Goal: Entertainment & Leisure: Browse casually

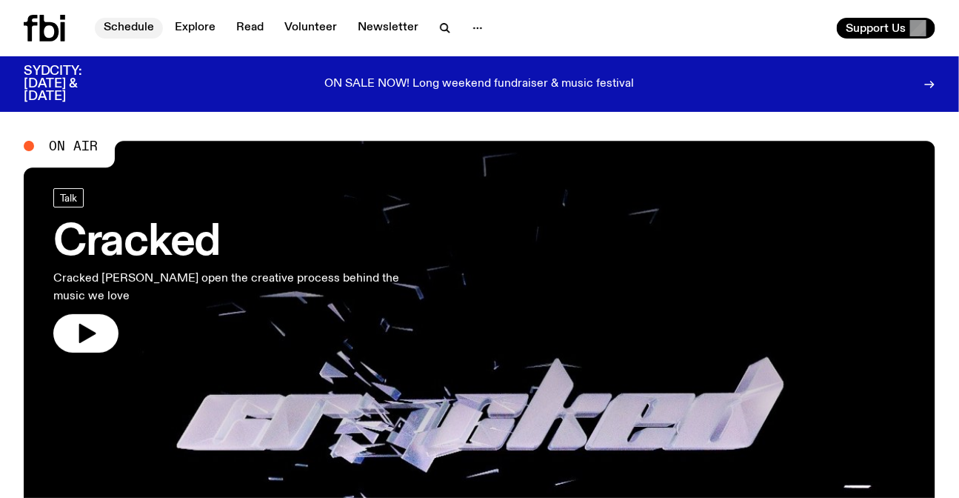
click at [126, 21] on link "Schedule" at bounding box center [129, 28] width 68 height 21
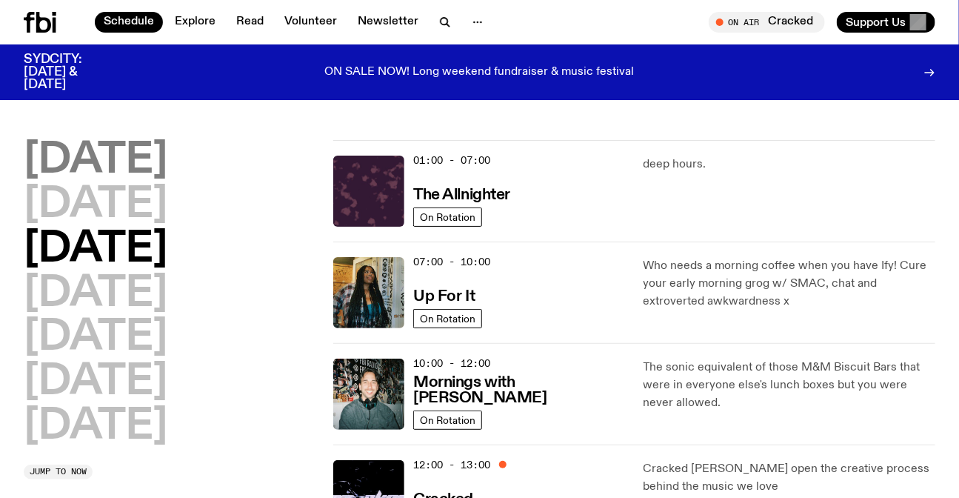
click at [164, 175] on h2 "Monday" at bounding box center [96, 160] width 144 height 41
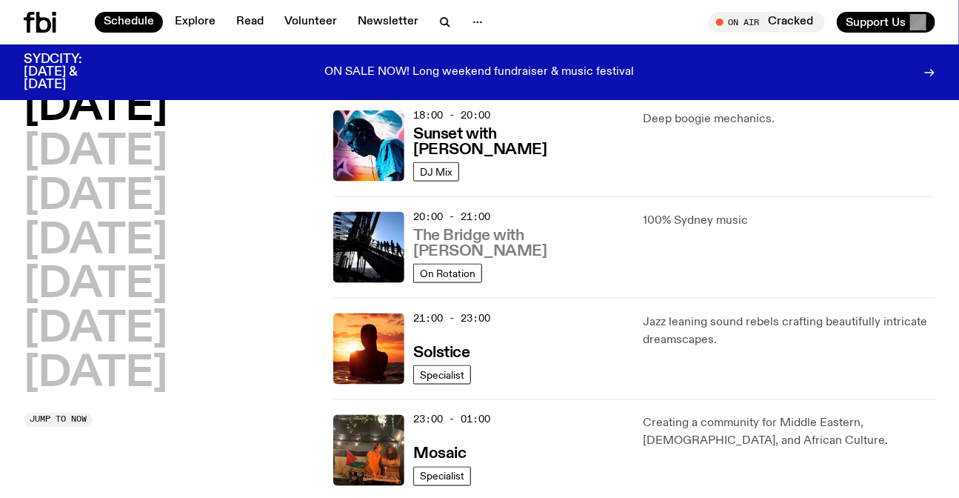
scroll to position [647, 0]
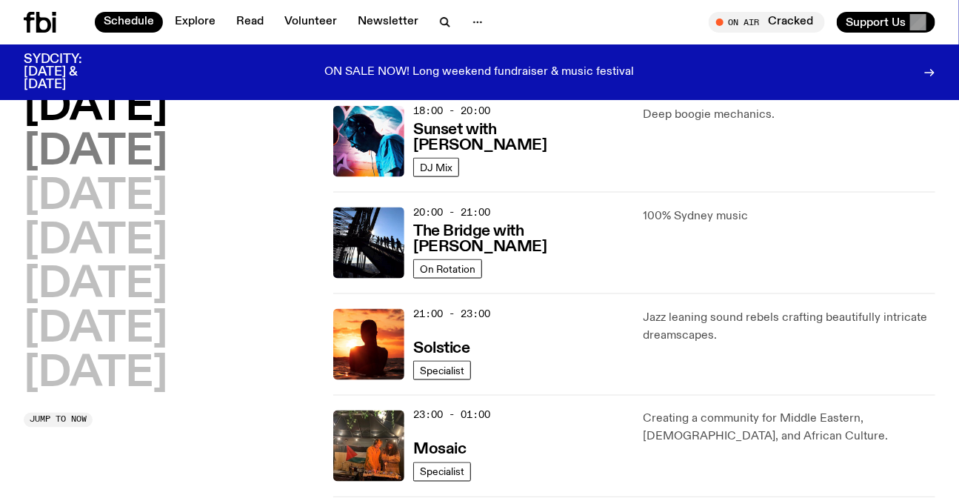
click at [139, 164] on h2 "Tuesday" at bounding box center [96, 152] width 144 height 41
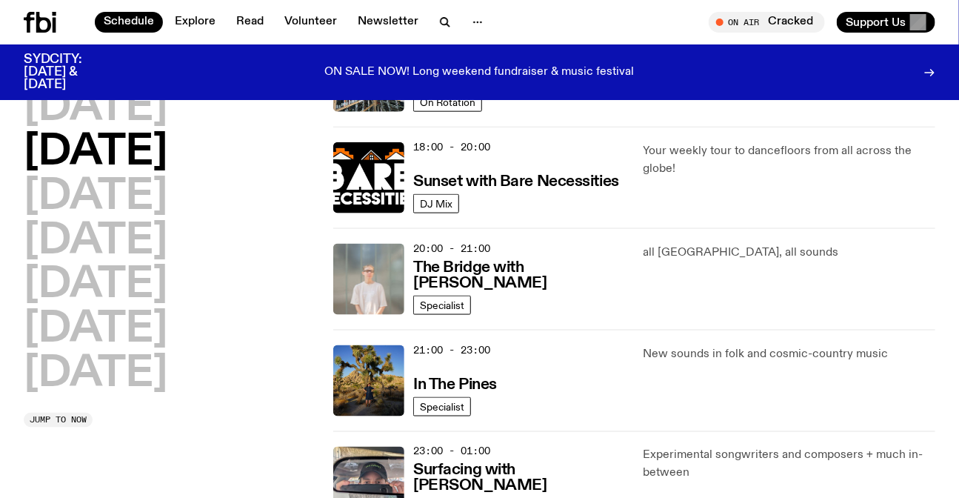
scroll to position [579, 0]
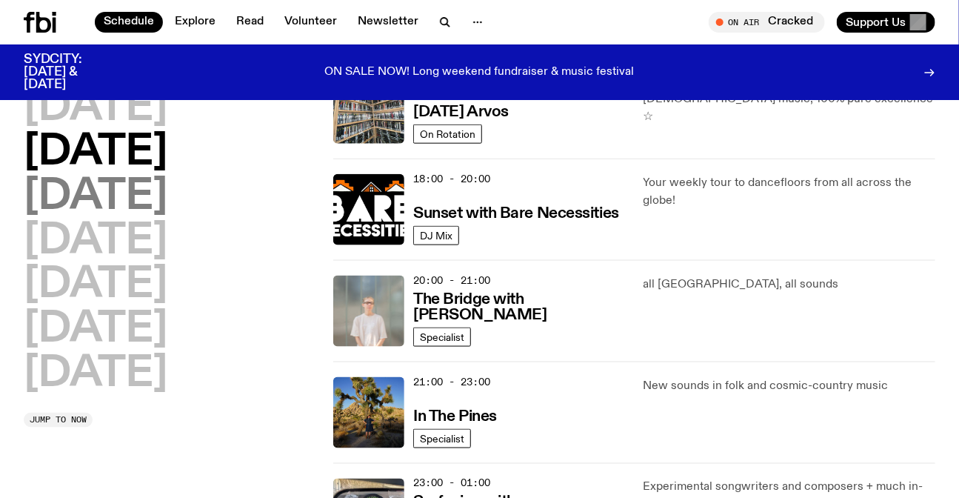
click at [164, 199] on h2 "Wednesday" at bounding box center [96, 196] width 144 height 41
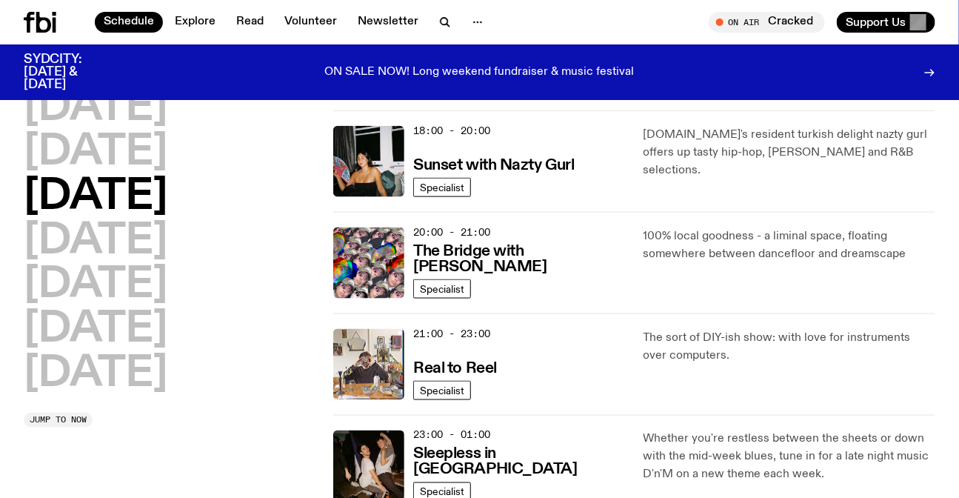
scroll to position [849, 0]
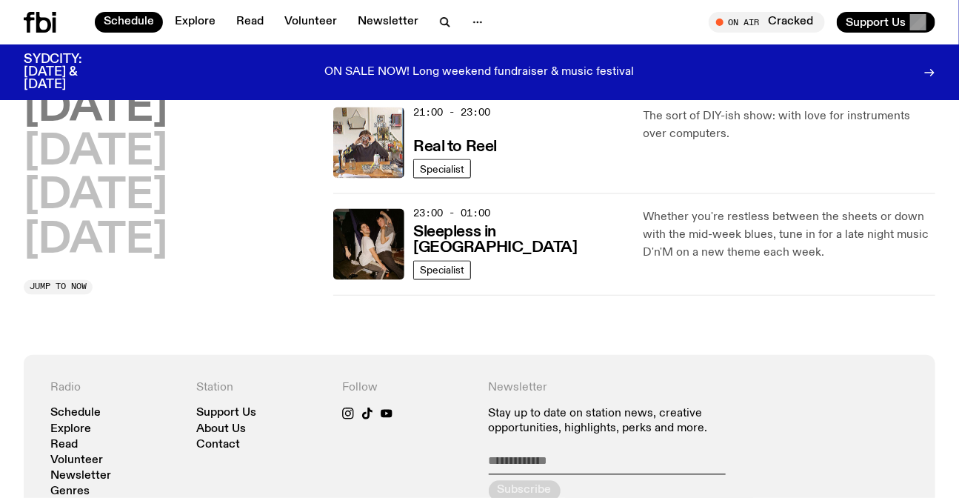
click at [144, 103] on h2 "Thursday" at bounding box center [96, 108] width 144 height 41
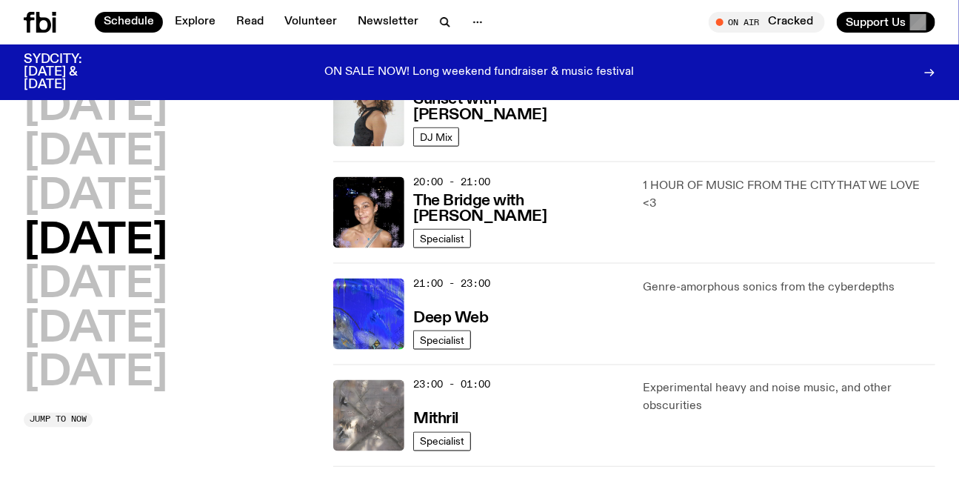
scroll to position [782, 0]
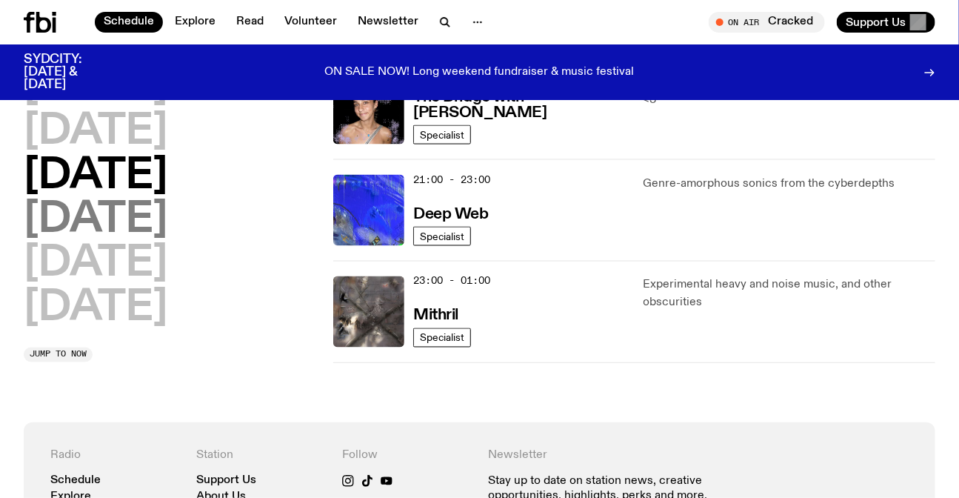
click at [137, 224] on h2 "Friday" at bounding box center [96, 219] width 144 height 41
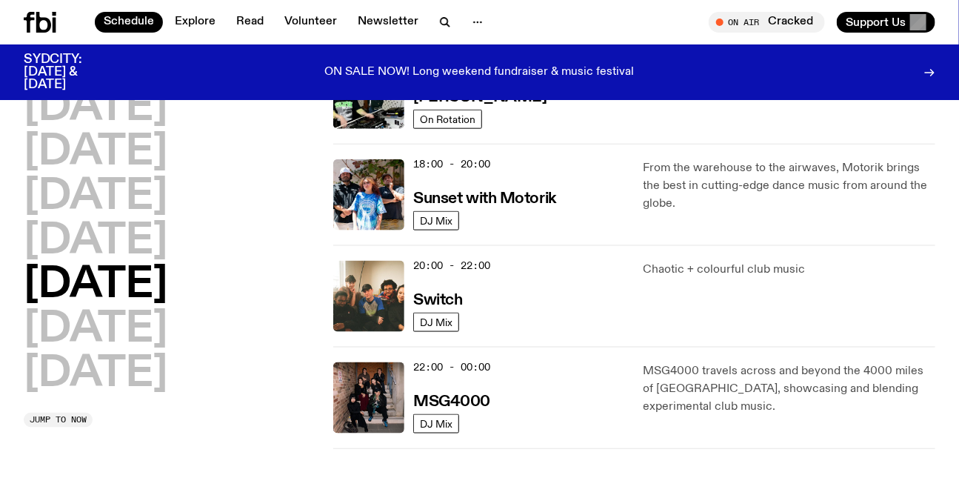
scroll to position [512, 0]
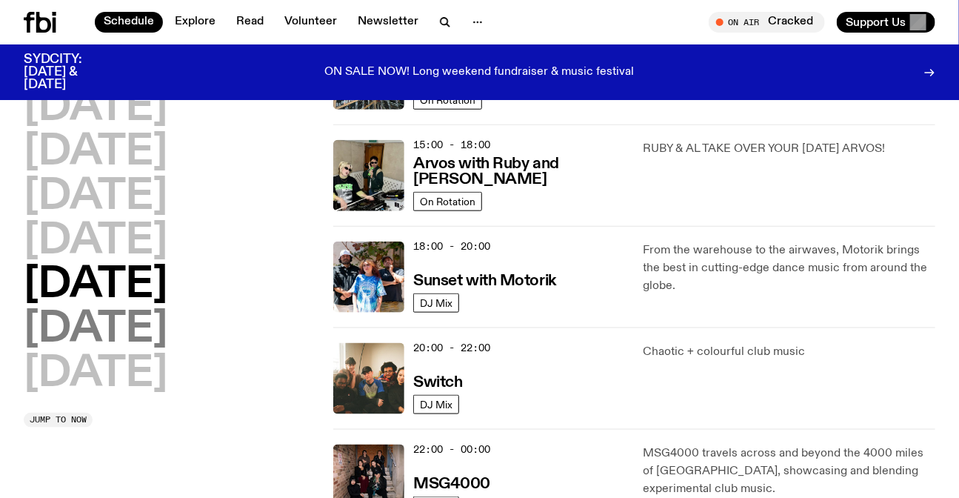
click at [119, 336] on h2 "Saturday" at bounding box center [96, 329] width 144 height 41
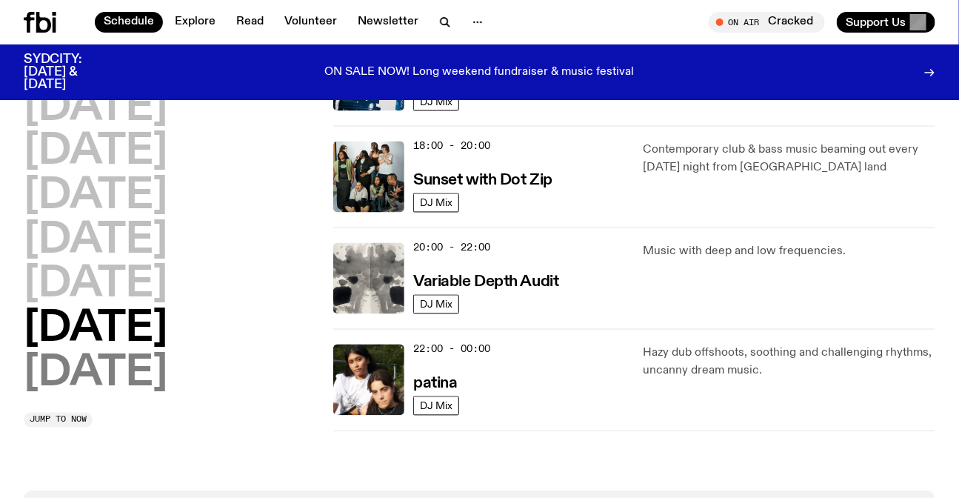
click at [118, 373] on h2 "Sunday" at bounding box center [96, 373] width 144 height 41
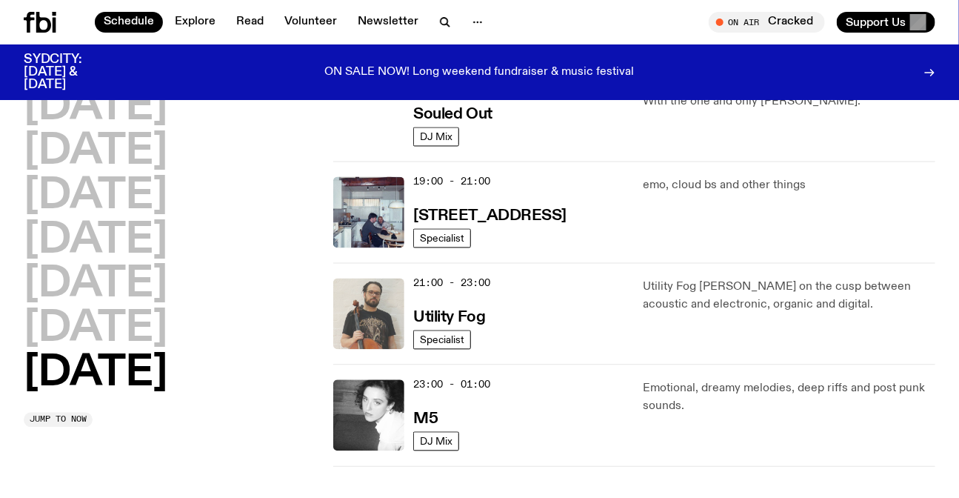
scroll to position [984, 0]
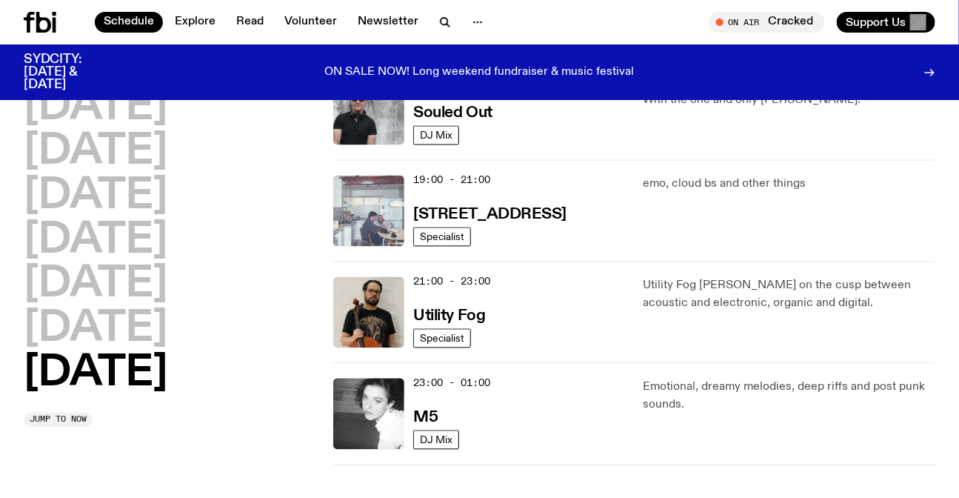
click at [370, 200] on img at bounding box center [368, 211] width 71 height 71
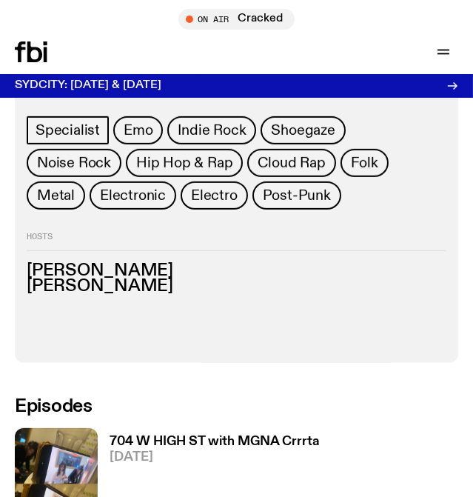
scroll to position [673, 0]
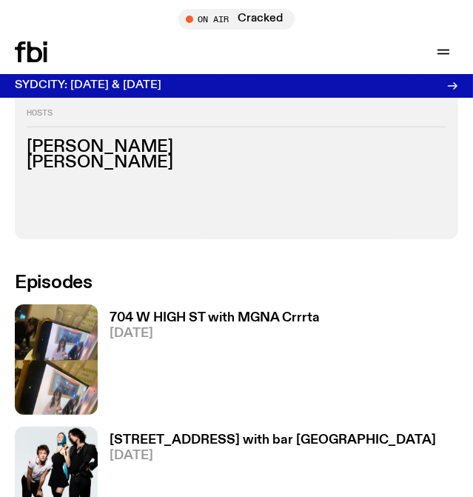
click at [225, 307] on div "704 W HIGH ST with MGNA Crrrta 31.08.25" at bounding box center [209, 359] width 222 height 110
click at [254, 327] on span "31.08.25" at bounding box center [215, 333] width 210 height 13
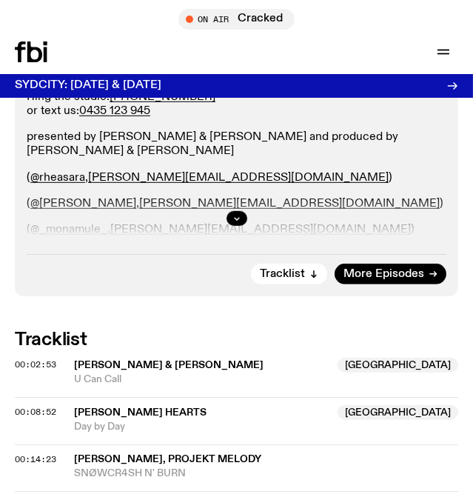
scroll to position [1077, 0]
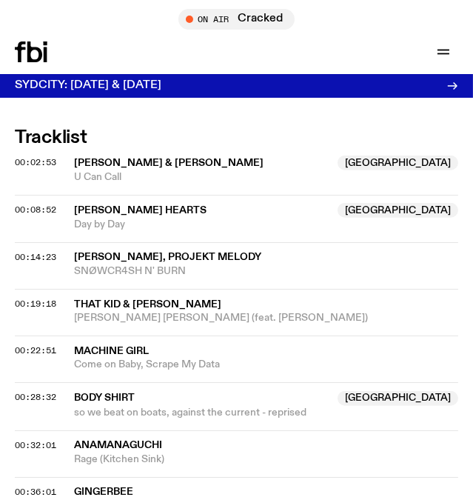
click at [182, 226] on span "Day by Day" at bounding box center [266, 225] width 384 height 14
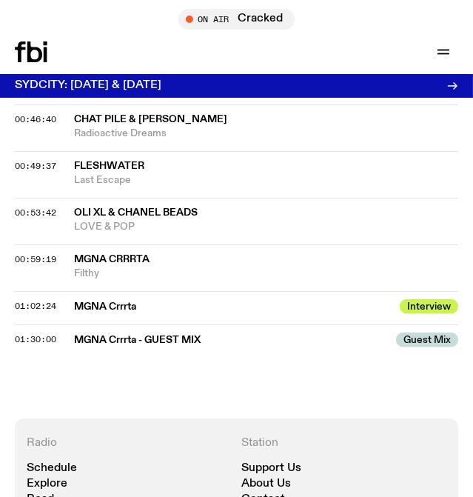
scroll to position [1548, 0]
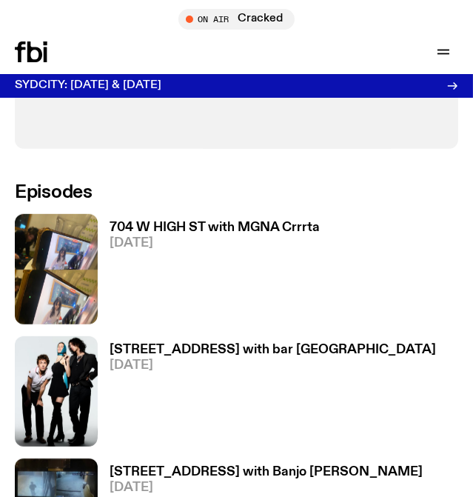
scroll to position [1010, 0]
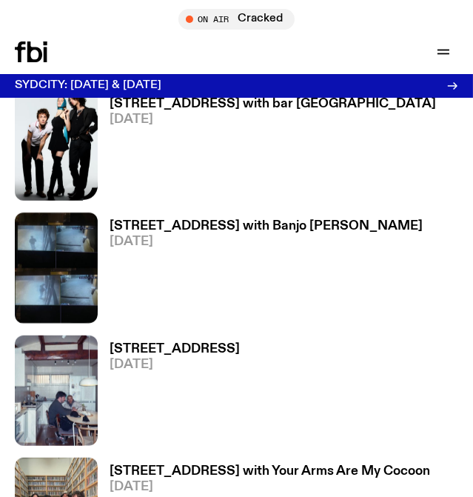
click at [231, 252] on link "704 W HIGH ST with Banjo Ulysses 17.08.25" at bounding box center [260, 271] width 325 height 103
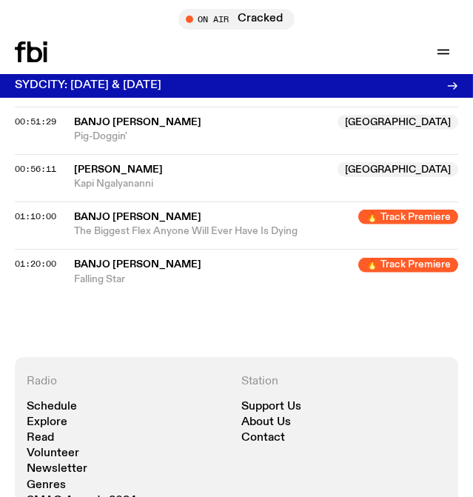
scroll to position [1751, 0]
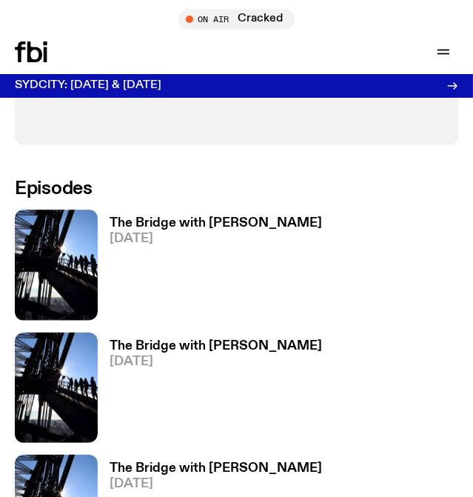
scroll to position [809, 0]
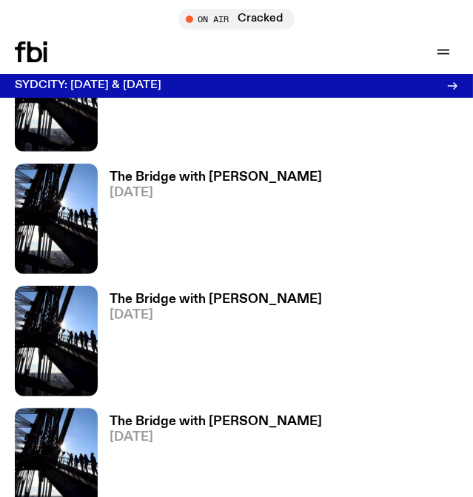
click at [207, 313] on span "18.08.25" at bounding box center [216, 315] width 213 height 13
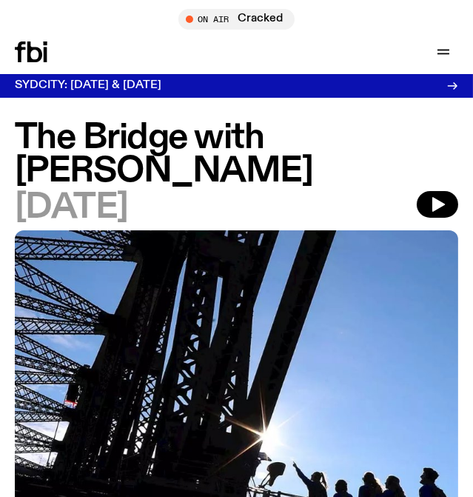
click at [188, 193] on div "18.08.25" at bounding box center [237, 207] width 444 height 33
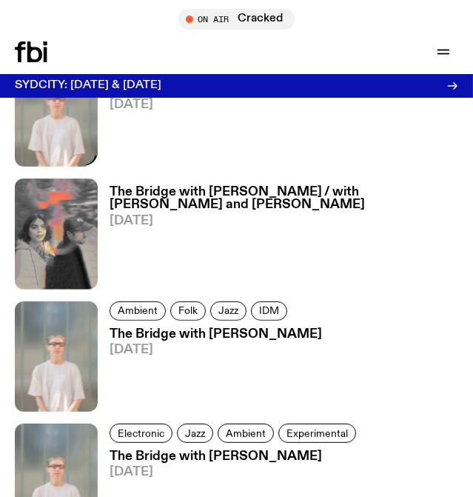
scroll to position [1010, 0]
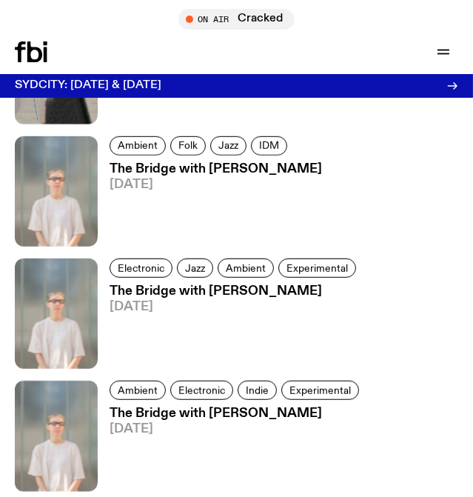
click at [224, 163] on h3 "The Bridge with Mara Schwerdtfeger" at bounding box center [216, 169] width 213 height 13
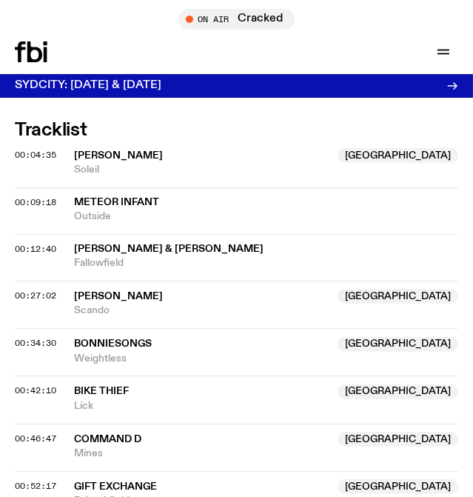
scroll to position [1212, 0]
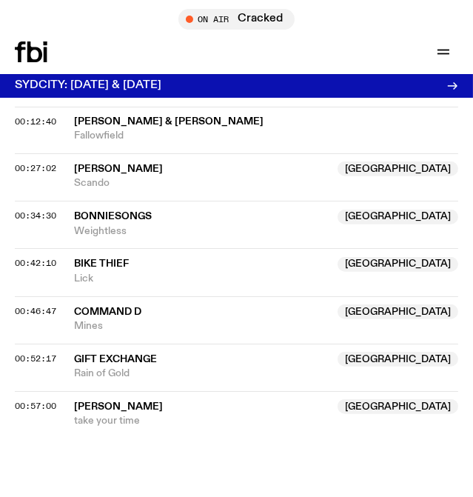
click at [204, 406] on span "Laura Altman" at bounding box center [201, 407] width 255 height 14
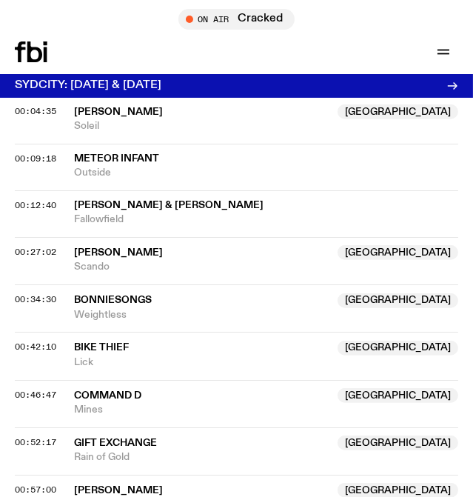
scroll to position [942, 0]
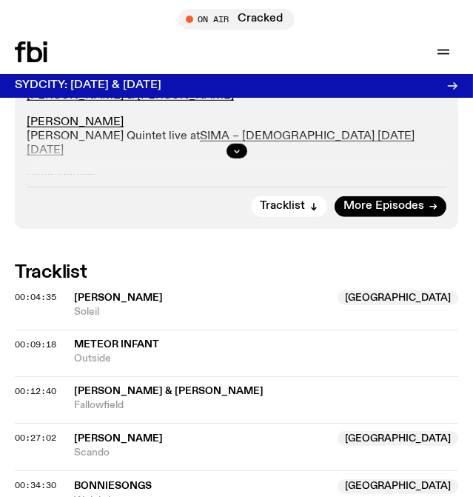
click at [171, 307] on span "Soleil" at bounding box center [266, 312] width 384 height 14
click at [178, 231] on div "Aired on 19.08.25 , 8:00pm Specialist Ambient Folk Jazz IDM Support the artists…" at bounding box center [236, 28] width 473 height 1481
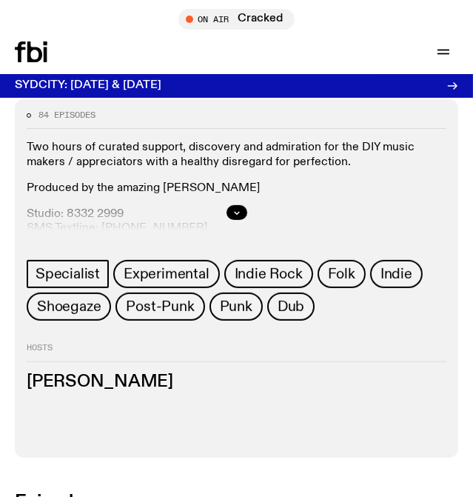
scroll to position [742, 0]
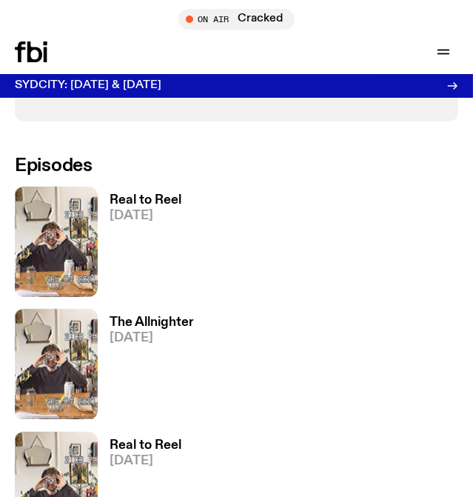
drag, startPoint x: 130, startPoint y: 197, endPoint x: 91, endPoint y: 200, distance: 39.4
click at [82, 199] on img at bounding box center [56, 242] width 83 height 110
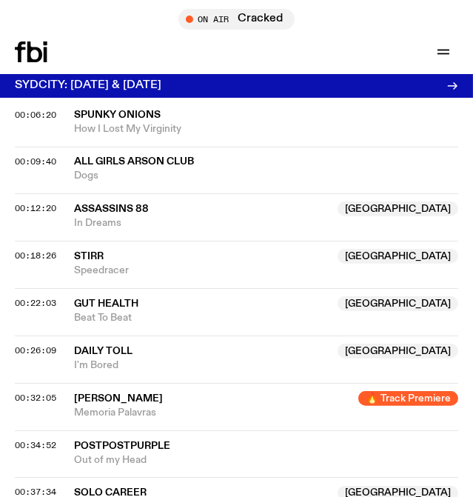
scroll to position [1077, 0]
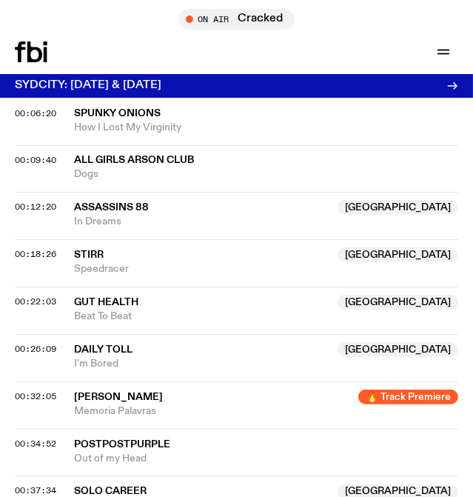
click at [190, 256] on span "stirr" at bounding box center [201, 255] width 255 height 14
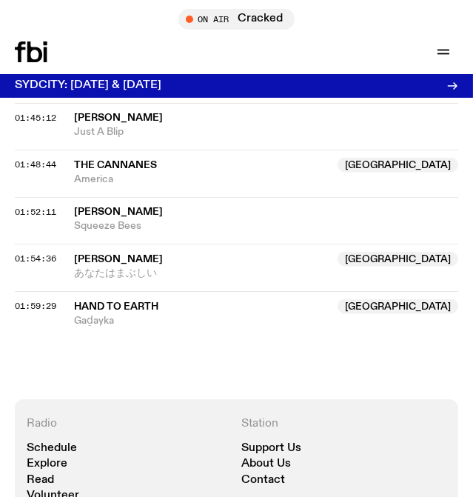
scroll to position [2155, 0]
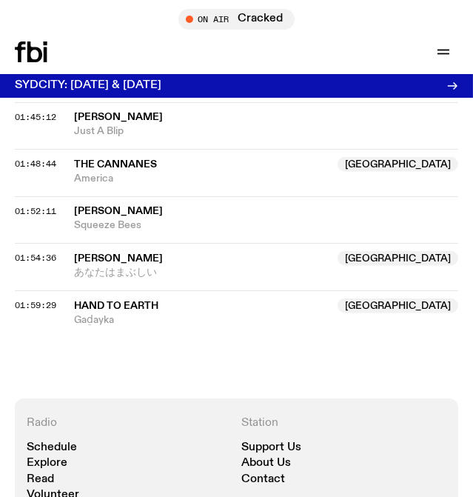
drag, startPoint x: 176, startPoint y: 177, endPoint x: 308, endPoint y: 188, distance: 132.3
click at [176, 177] on span "America" at bounding box center [266, 179] width 384 height 14
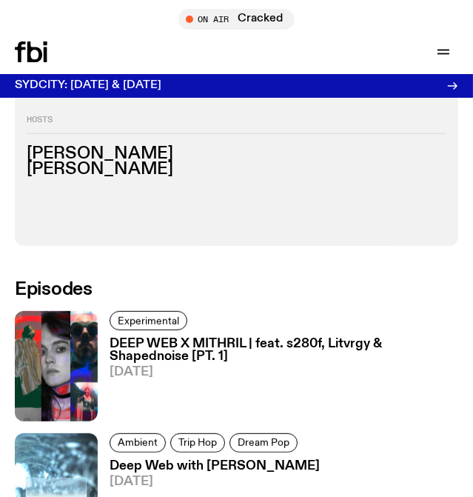
scroll to position [825, 0]
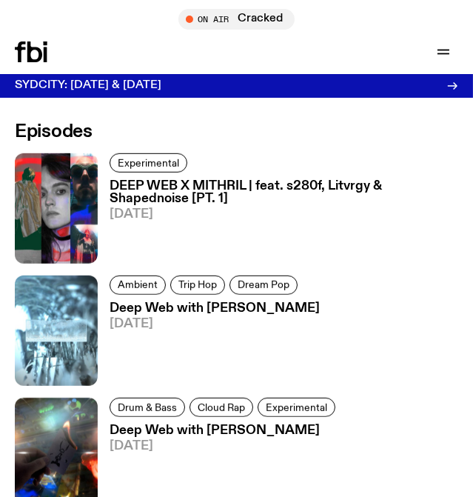
click at [227, 322] on span "[DATE]" at bounding box center [215, 324] width 210 height 13
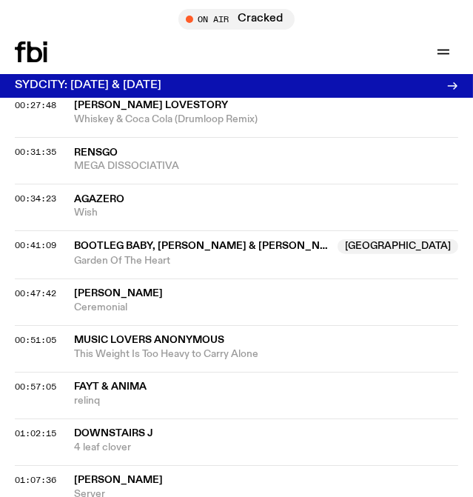
scroll to position [1818, 0]
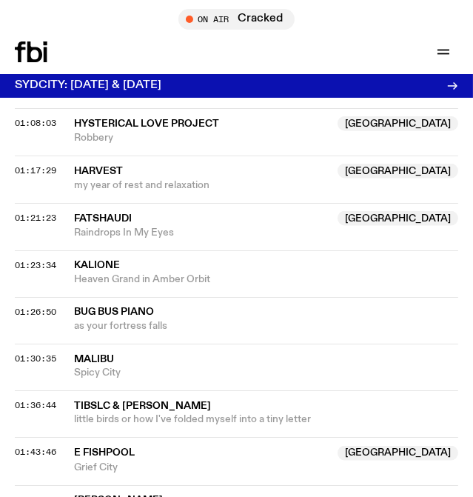
drag, startPoint x: 212, startPoint y: 177, endPoint x: 365, endPoint y: 129, distance: 160.7
click at [212, 179] on span "my year of rest and relaxation" at bounding box center [266, 186] width 384 height 14
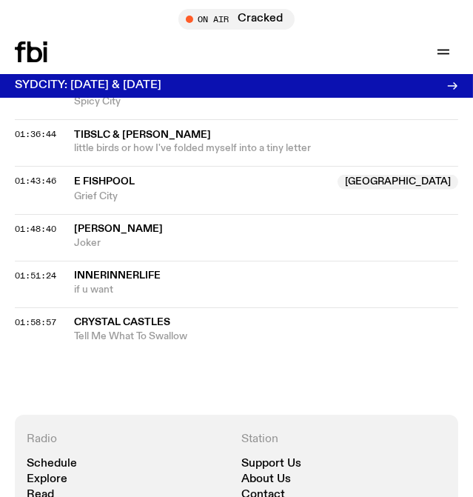
scroll to position [2155, 0]
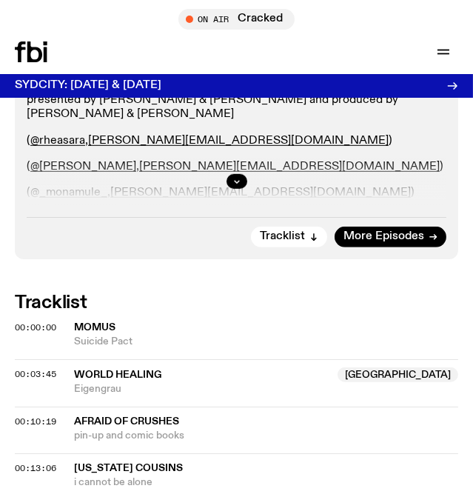
scroll to position [1011, 0]
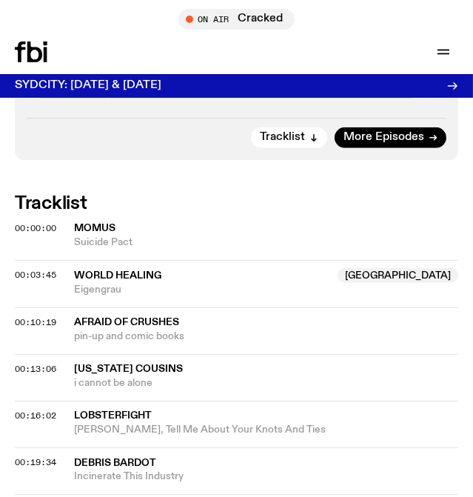
click at [238, 286] on span "Eigengrau" at bounding box center [266, 290] width 384 height 14
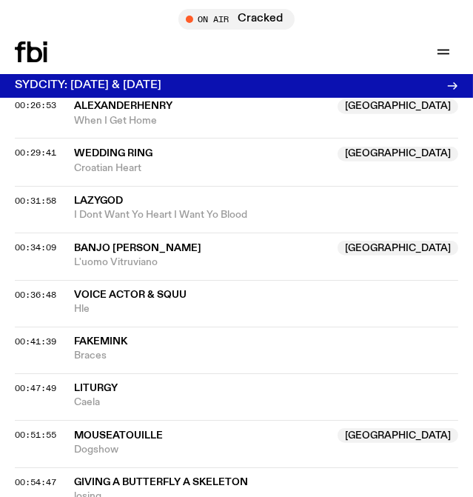
scroll to position [1348, 0]
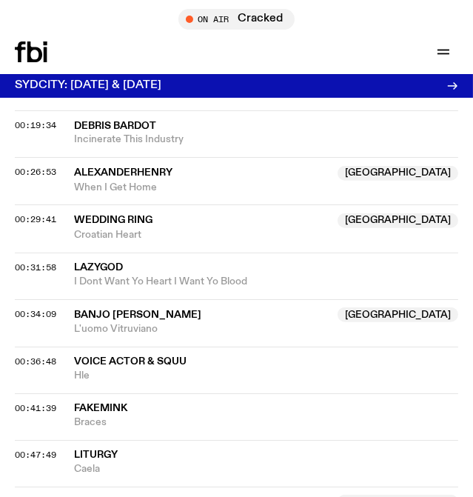
drag, startPoint x: 207, startPoint y: 184, endPoint x: 478, endPoint y: 142, distance: 273.6
click at [207, 184] on span "When I Get Home" at bounding box center [266, 188] width 384 height 14
click at [154, 224] on span "Wedding Ring" at bounding box center [201, 220] width 255 height 14
drag, startPoint x: 177, startPoint y: 228, endPoint x: 439, endPoint y: 81, distance: 300.2
click at [177, 228] on span "Croatian Heart" at bounding box center [266, 235] width 384 height 14
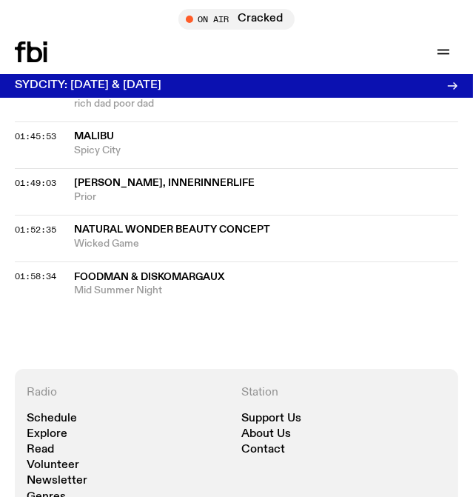
scroll to position [2426, 0]
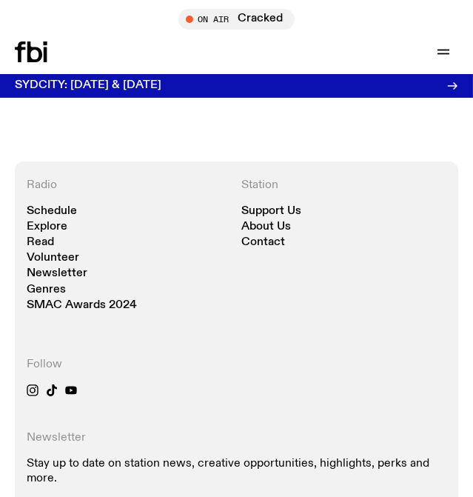
click at [359, 267] on div "Station Support Us About Us Contact" at bounding box center [344, 245] width 205 height 132
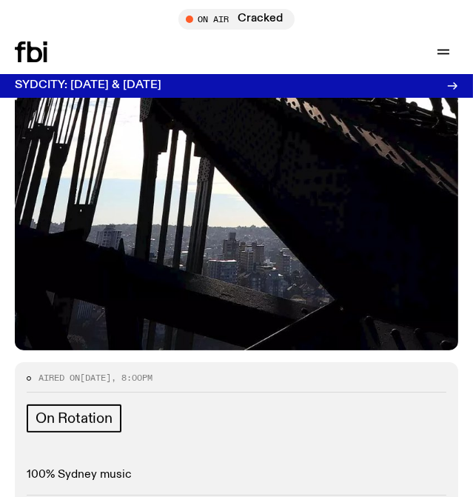
scroll to position [942, 0]
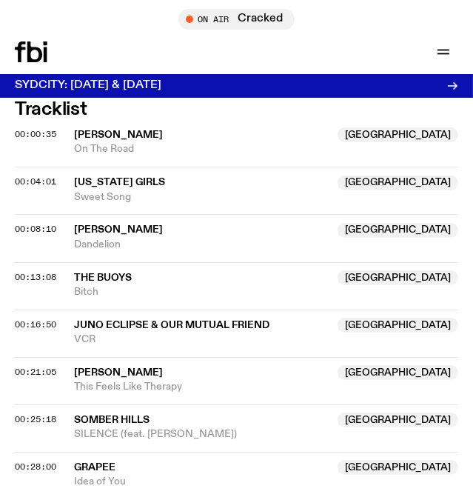
click at [162, 287] on span "Bitch" at bounding box center [266, 292] width 384 height 14
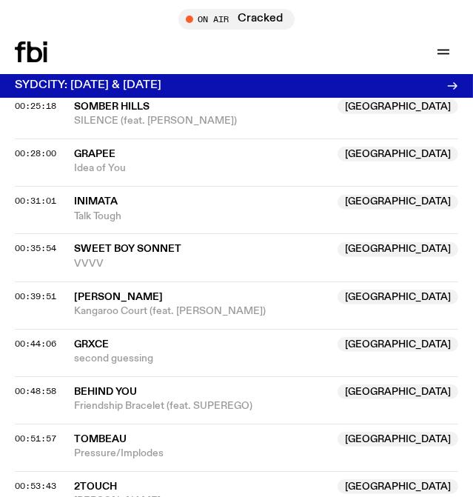
scroll to position [1279, 0]
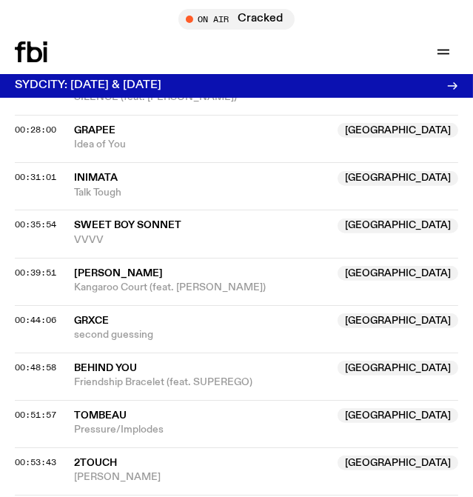
click at [141, 238] on span "VVVV" at bounding box center [266, 240] width 384 height 14
click at [162, 186] on span "Talk Tough" at bounding box center [266, 193] width 384 height 14
click at [187, 293] on span "Kangaroo Court (feat. FREDDY)" at bounding box center [266, 288] width 384 height 14
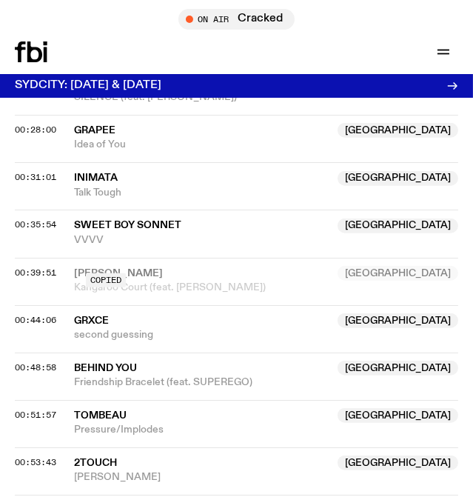
click at [199, 270] on div "Copied" at bounding box center [266, 280] width 384 height 29
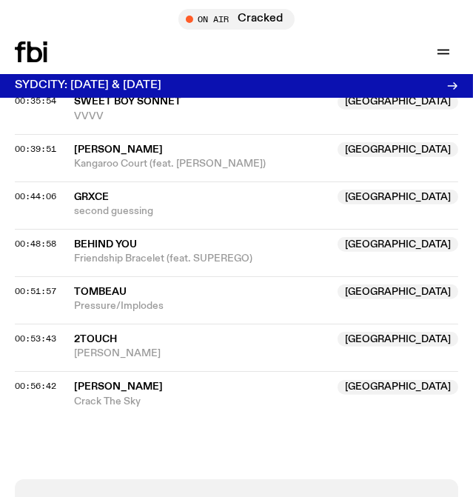
scroll to position [1482, 0]
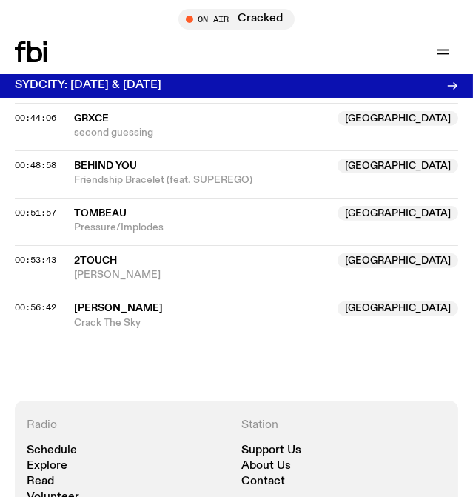
drag, startPoint x: 107, startPoint y: 211, endPoint x: 154, endPoint y: 199, distance: 48.3
click at [107, 211] on span "Tombeau" at bounding box center [100, 213] width 53 height 10
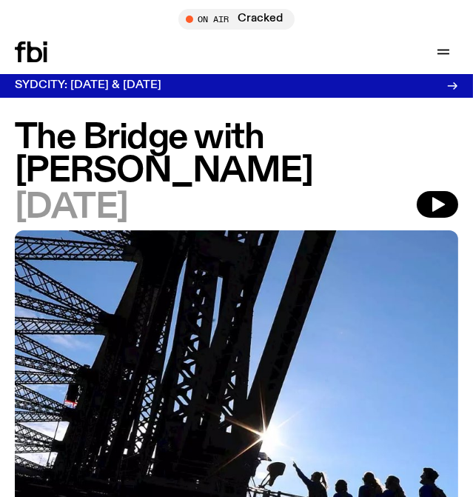
click at [330, 39] on div "Schedule Explore Read Volunteer Newsletter On Air Cracked Tune in live On Air C…" at bounding box center [236, 52] width 473 height 44
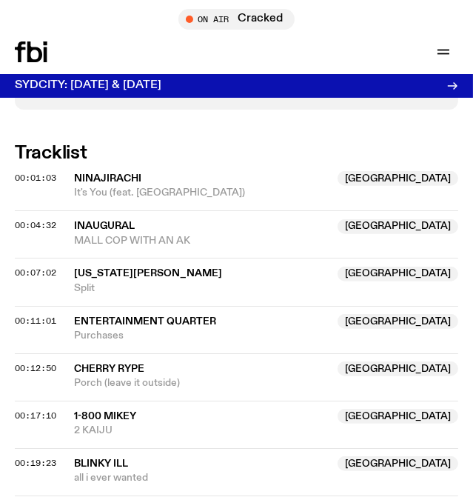
scroll to position [875, 0]
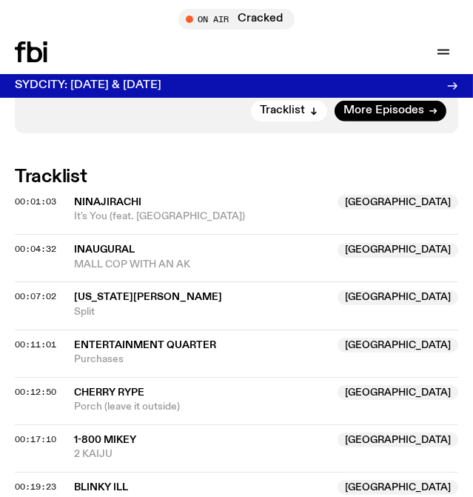
drag, startPoint x: 241, startPoint y: 351, endPoint x: 279, endPoint y: 317, distance: 51.4
click at [241, 353] on span "Purchases" at bounding box center [266, 360] width 384 height 14
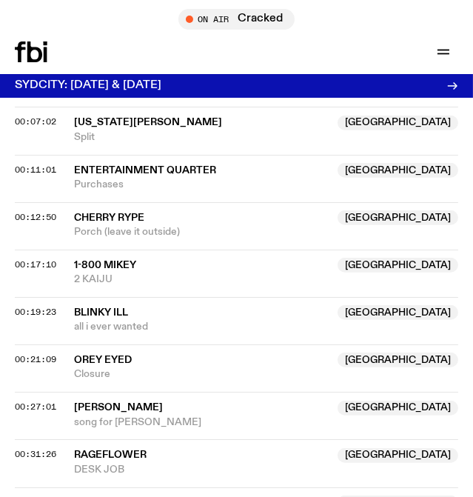
scroll to position [1145, 0]
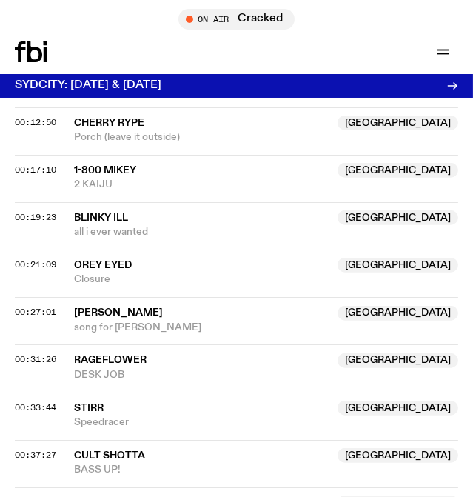
click at [130, 220] on span "blinky ill" at bounding box center [201, 218] width 255 height 14
click at [146, 263] on span "Orey Eyed" at bounding box center [201, 266] width 255 height 14
click at [147, 321] on span "song for lily" at bounding box center [266, 328] width 384 height 14
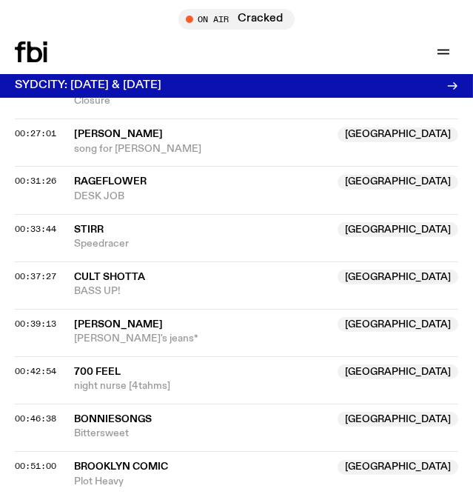
scroll to position [1347, 0]
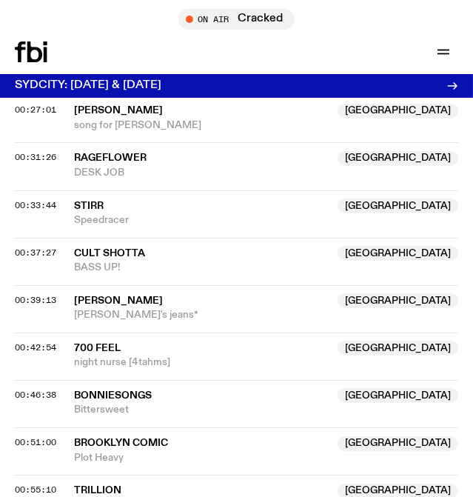
click at [153, 168] on span "DESK JOB" at bounding box center [266, 173] width 384 height 14
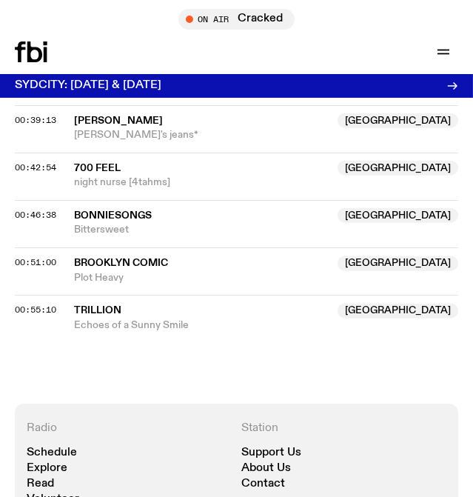
scroll to position [1548, 0]
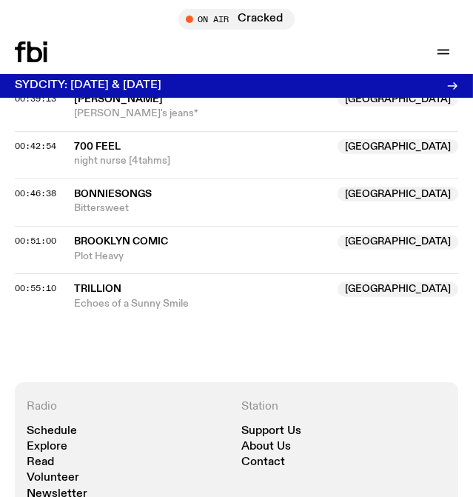
drag, startPoint x: 124, startPoint y: 290, endPoint x: 142, endPoint y: 276, distance: 22.6
click at [124, 290] on span "Trillion" at bounding box center [201, 289] width 255 height 14
click at [133, 251] on span "Plot Heavy" at bounding box center [266, 257] width 384 height 14
click at [389, 426] on nav "Support Us About Us Contact" at bounding box center [344, 447] width 205 height 43
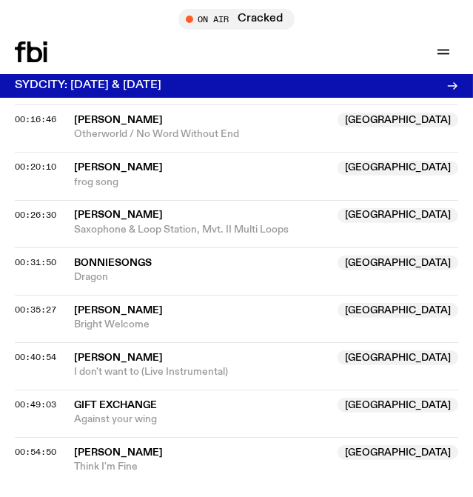
scroll to position [1281, 0]
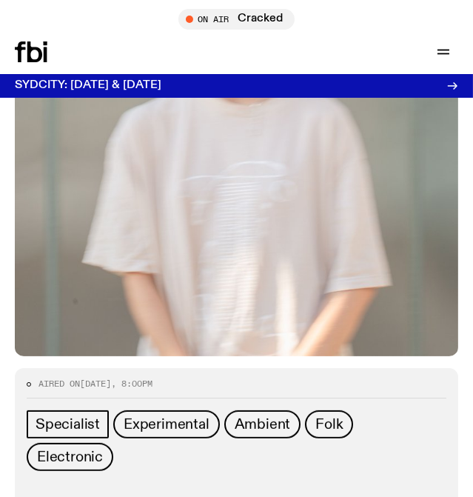
scroll to position [270, 0]
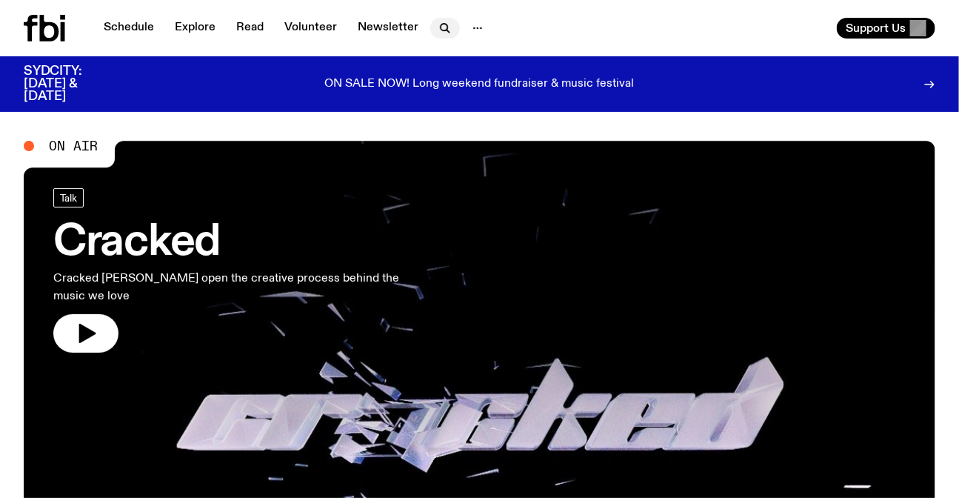
click at [448, 28] on icon "button" at bounding box center [445, 28] width 18 height 18
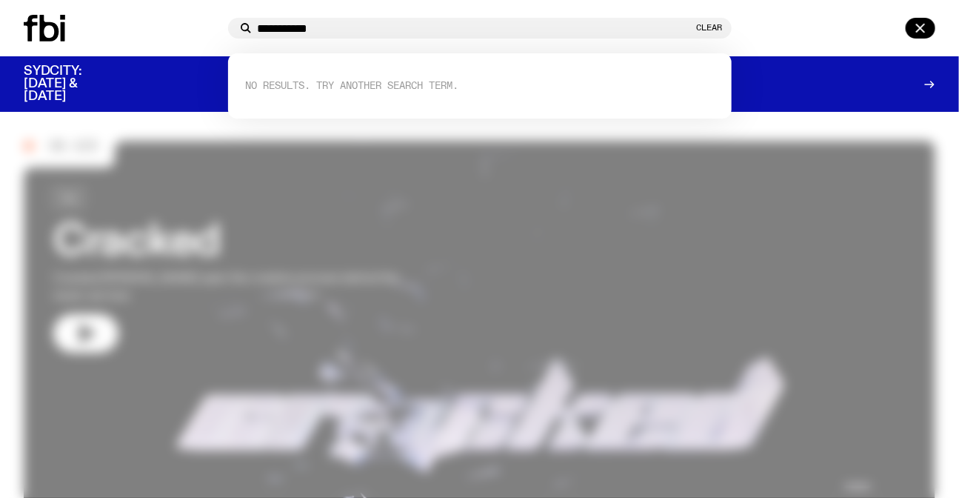
click at [265, 34] on div "**********" at bounding box center [480, 28] width 504 height 21
click at [269, 27] on input "**********" at bounding box center [476, 28] width 436 height 13
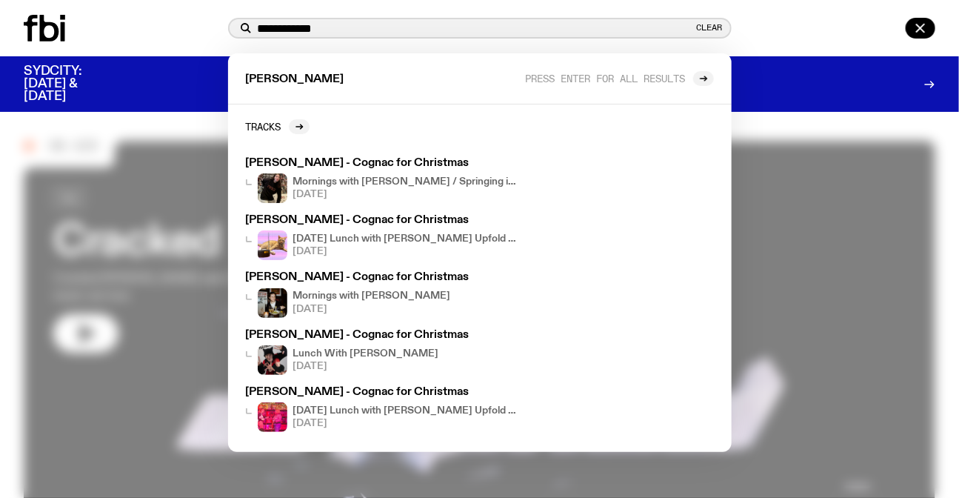
type input "**********"
click at [473, 40] on div "**********" at bounding box center [479, 28] width 959 height 56
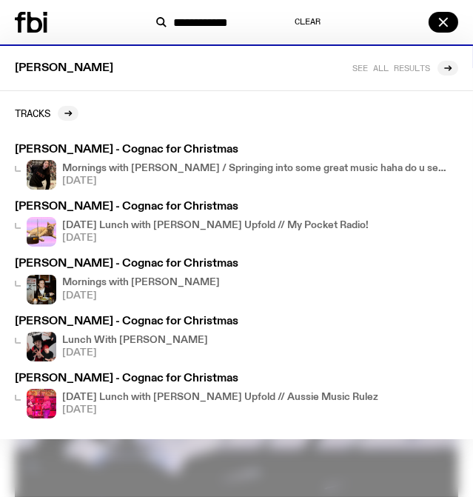
click at [459, 19] on div "**********" at bounding box center [236, 22] width 473 height 44
click at [450, 21] on icon "button" at bounding box center [444, 22] width 18 height 18
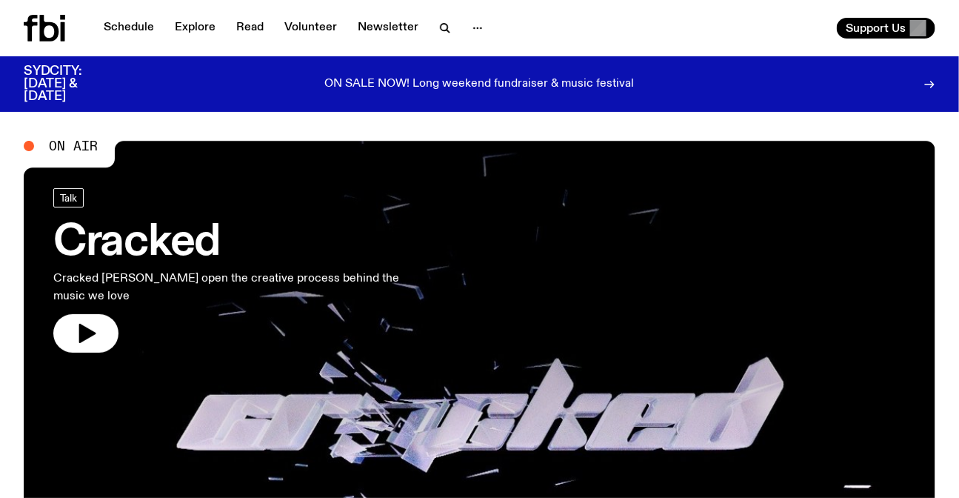
click at [51, 28] on icon at bounding box center [44, 28] width 41 height 27
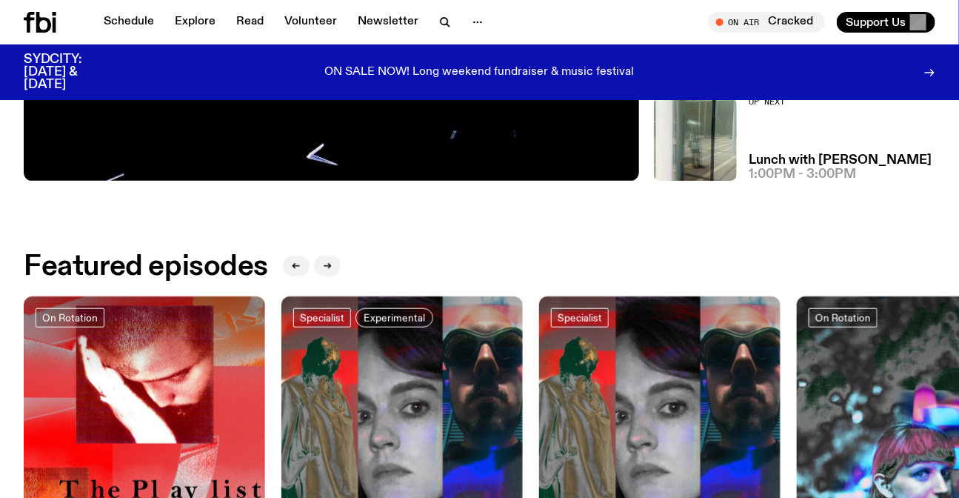
scroll to position [529, 0]
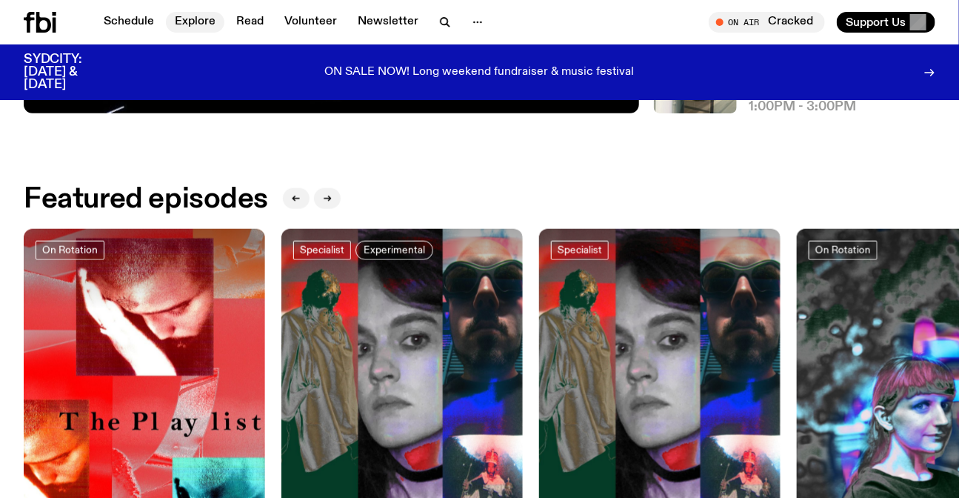
click at [195, 16] on link "Explore" at bounding box center [195, 22] width 59 height 21
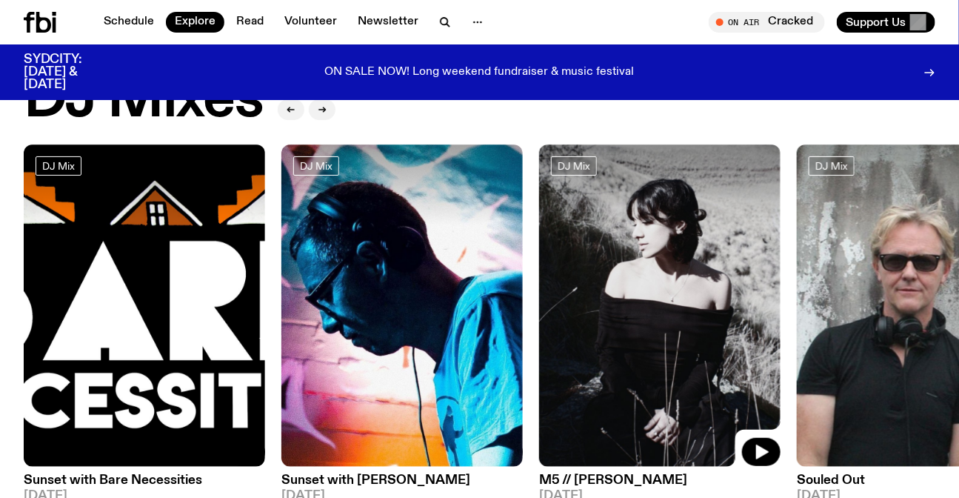
scroll to position [126, 0]
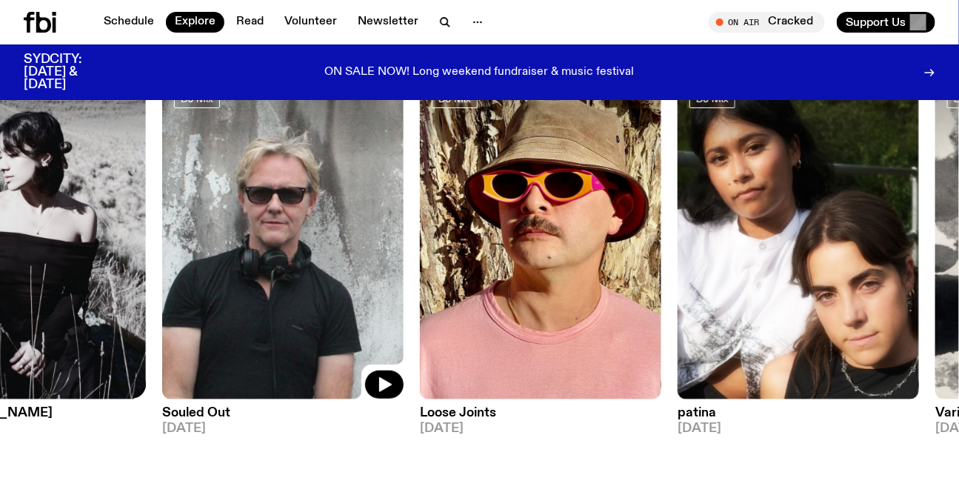
drag, startPoint x: 184, startPoint y: 267, endPoint x: 130, endPoint y: 261, distance: 53.8
click at [111, 267] on div "DJ Mix Sunset with Bare Necessities 02.09.25 DJ Mix Sunset with Simon Caldwell …" at bounding box center [480, 256] width 912 height 358
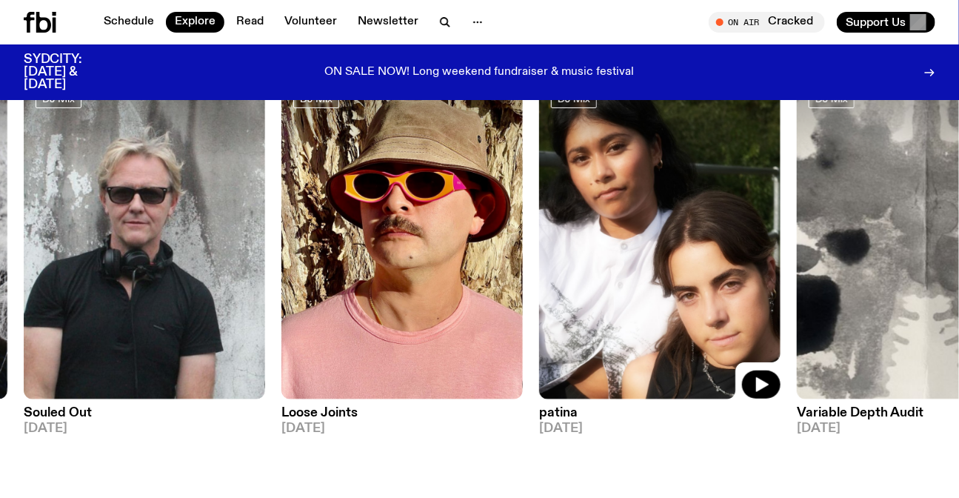
drag, startPoint x: 730, startPoint y: 259, endPoint x: 14, endPoint y: 186, distance: 719.3
click at [473, 223] on img at bounding box center [660, 238] width 242 height 322
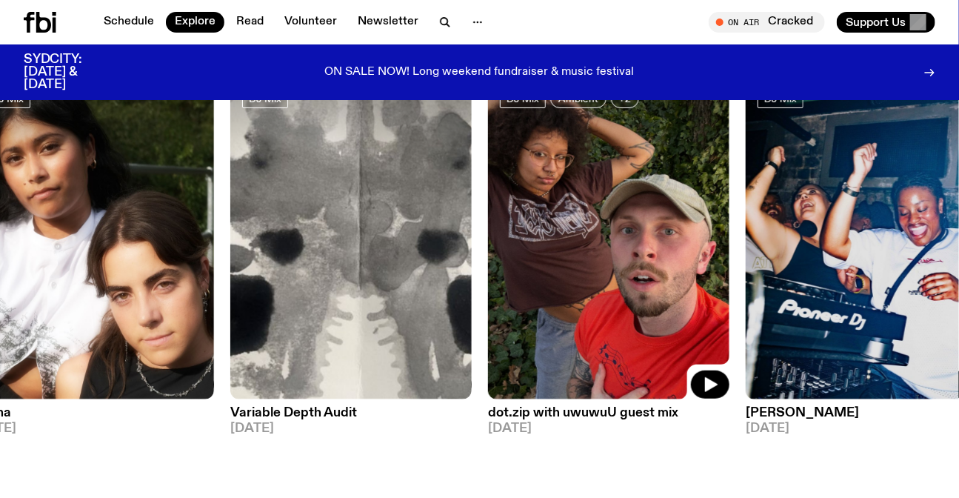
drag, startPoint x: 579, startPoint y: 182, endPoint x: 0, endPoint y: 162, distance: 578.9
click at [159, 187] on div "DJ Mix Sunset with Bare Necessities 02.09.25 DJ Mix Sunset with Simon Caldwell …" at bounding box center [480, 256] width 912 height 358
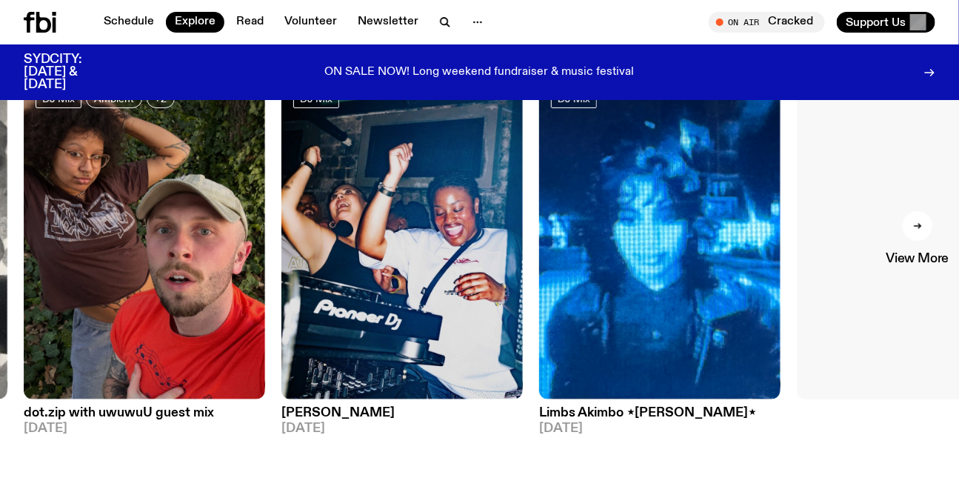
click at [473, 241] on link "View More" at bounding box center [918, 238] width 242 height 322
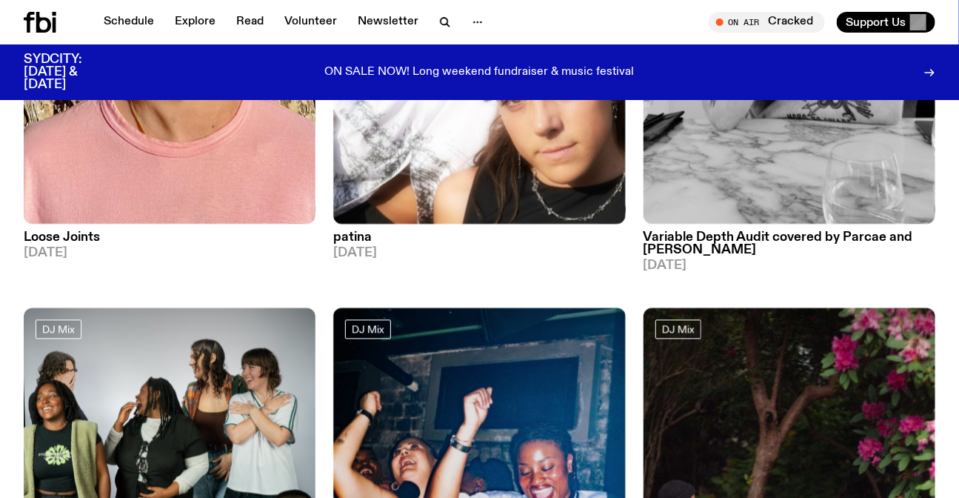
scroll to position [3562, 0]
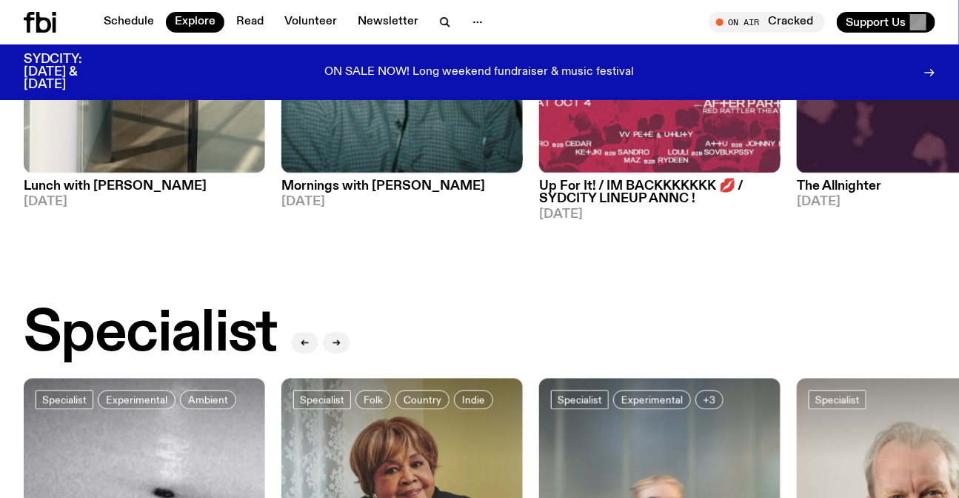
scroll to position [597, 0]
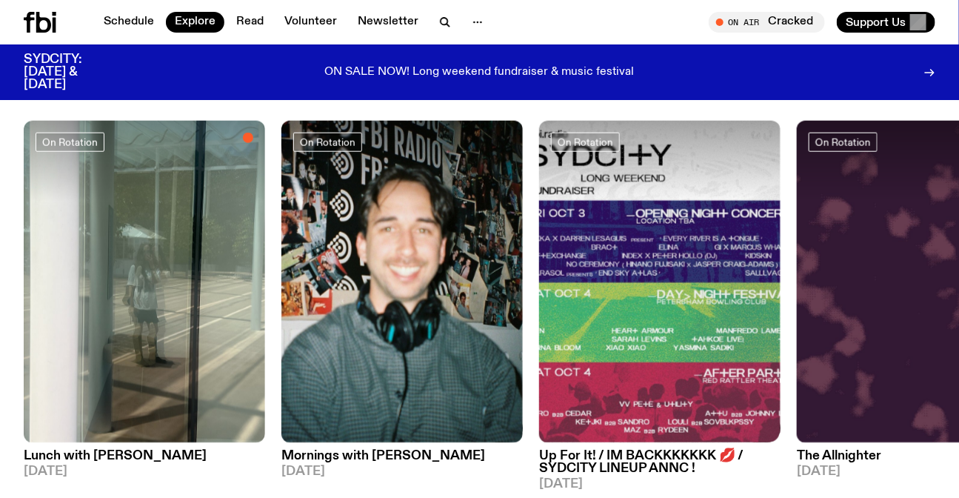
click at [473, 273] on img at bounding box center [660, 282] width 242 height 322
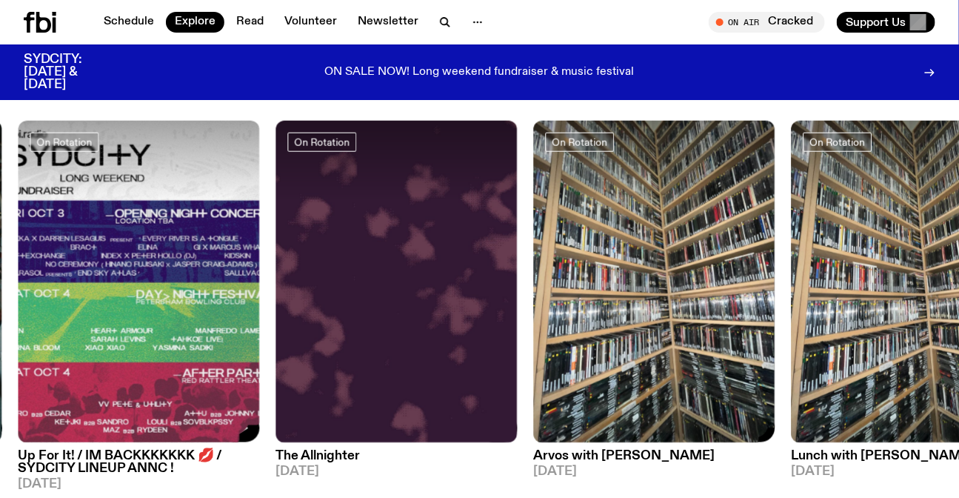
drag, startPoint x: 633, startPoint y: 284, endPoint x: 184, endPoint y: 275, distance: 449.1
click at [473, 284] on img at bounding box center [654, 282] width 242 height 322
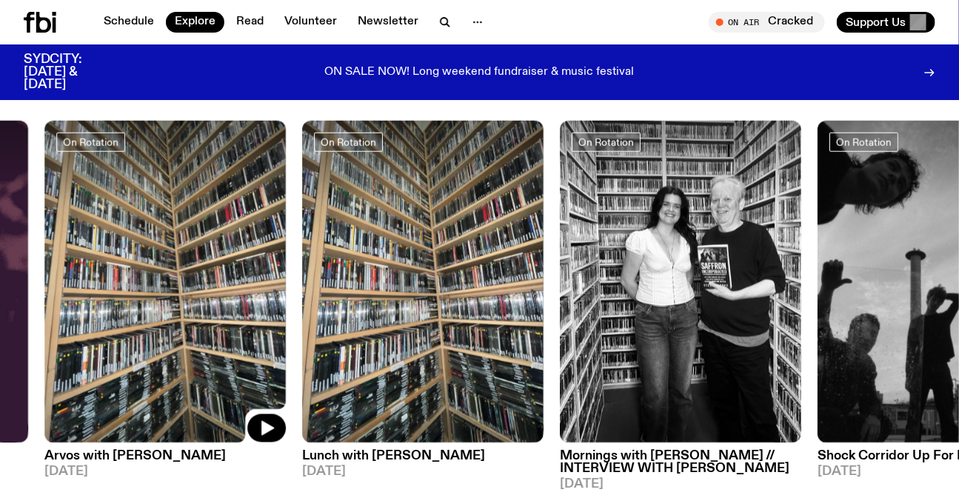
click at [473, 287] on img at bounding box center [681, 282] width 242 height 322
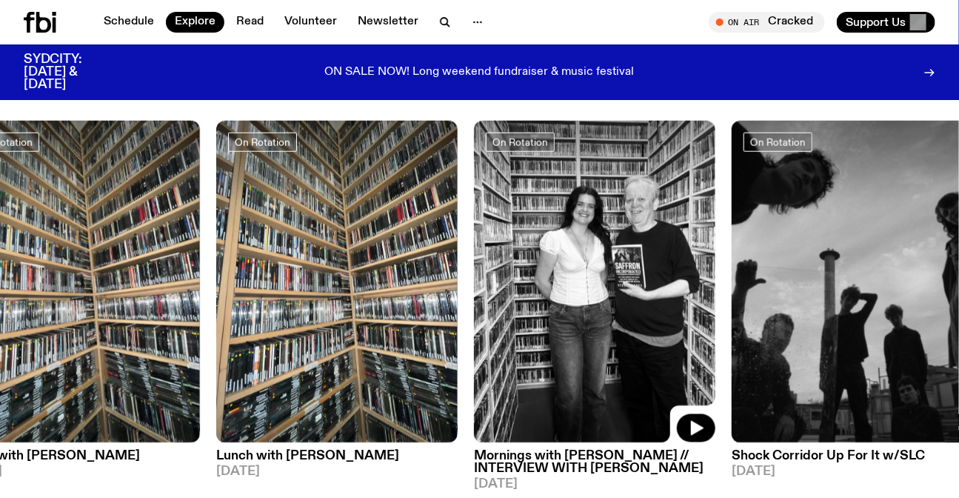
drag, startPoint x: 570, startPoint y: 279, endPoint x: 613, endPoint y: 280, distance: 43.0
click at [473, 280] on img at bounding box center [595, 282] width 242 height 322
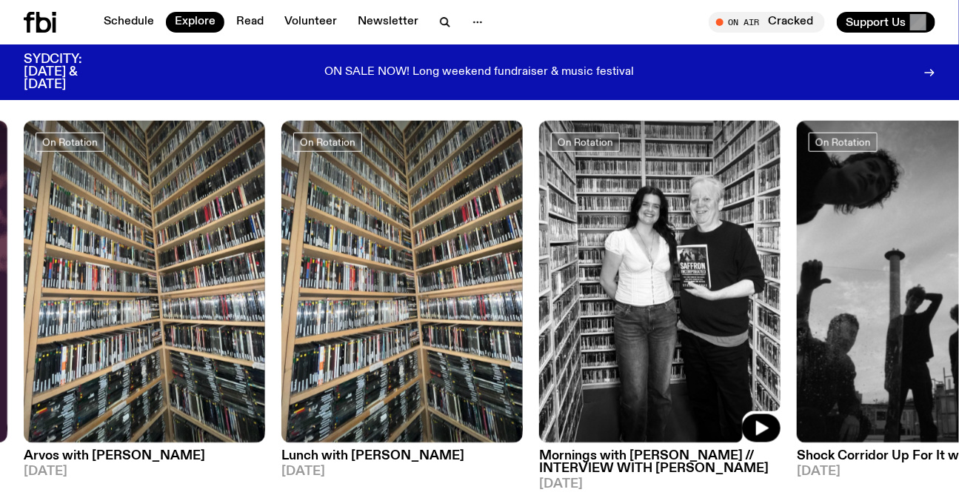
click at [473, 273] on img at bounding box center [660, 282] width 242 height 322
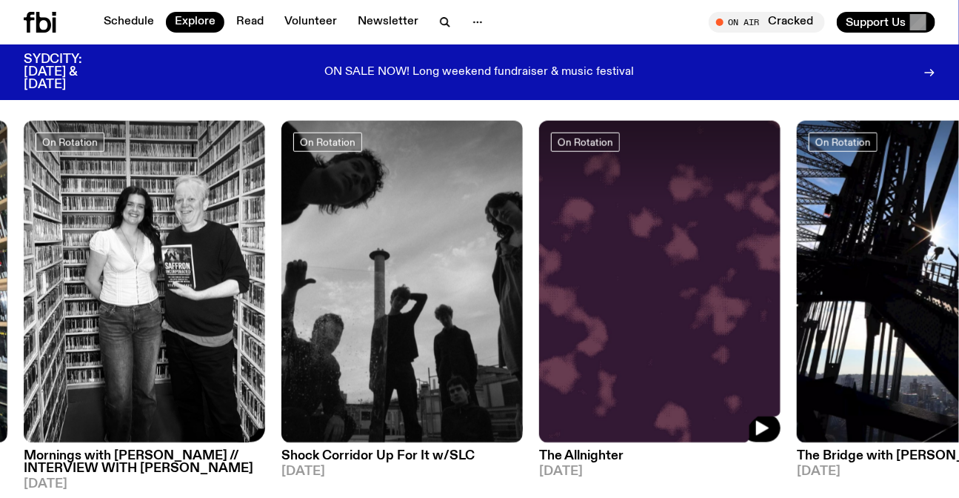
drag, startPoint x: 538, startPoint y: 266, endPoint x: 237, endPoint y: 259, distance: 300.9
click at [473, 266] on img at bounding box center [660, 282] width 242 height 322
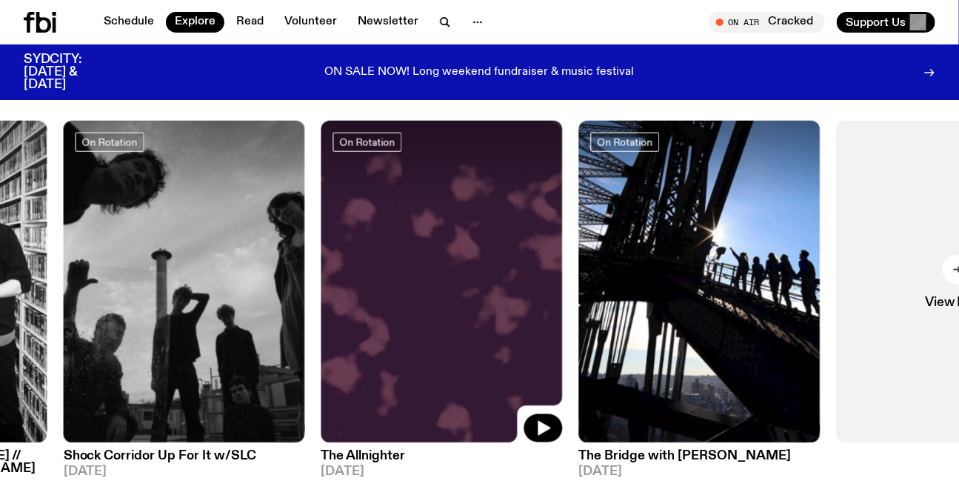
drag, startPoint x: 333, startPoint y: 259, endPoint x: 162, endPoint y: 271, distance: 170.8
click at [322, 275] on img at bounding box center [443, 282] width 242 height 322
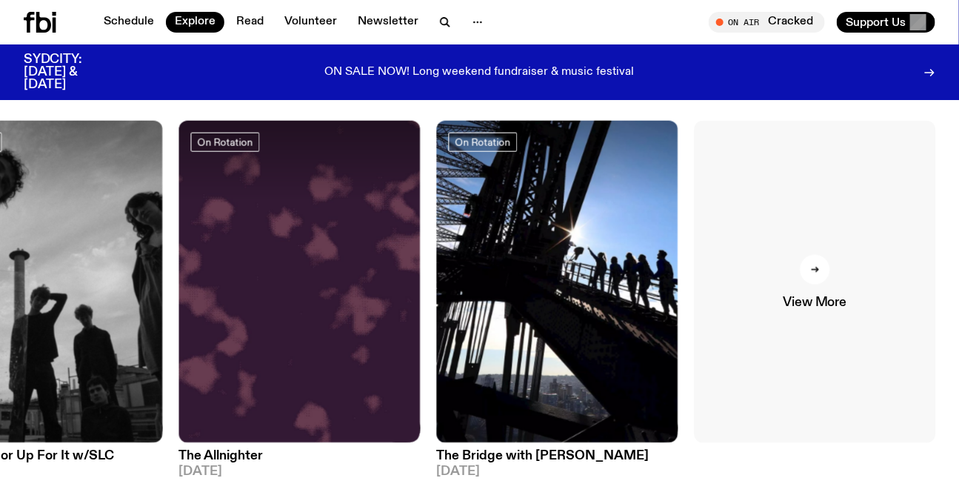
click at [473, 322] on link "View More" at bounding box center [816, 282] width 242 height 322
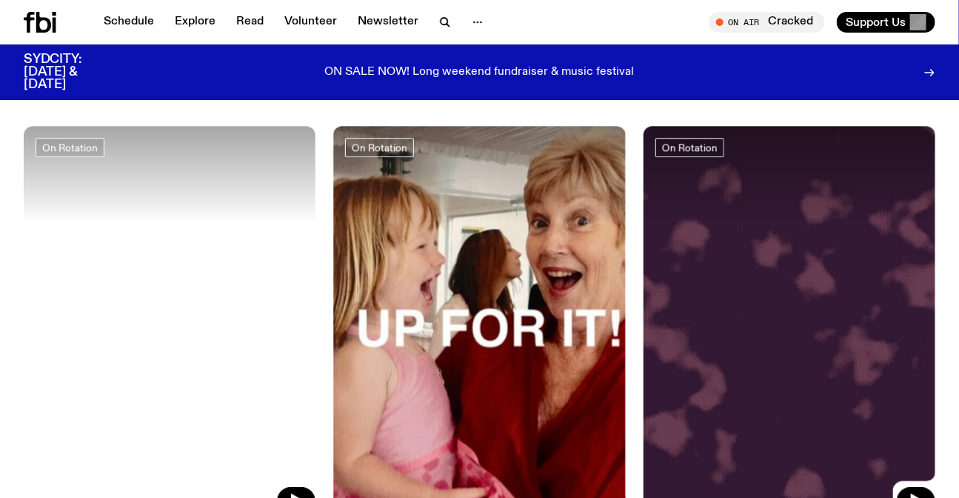
scroll to position [3701, 0]
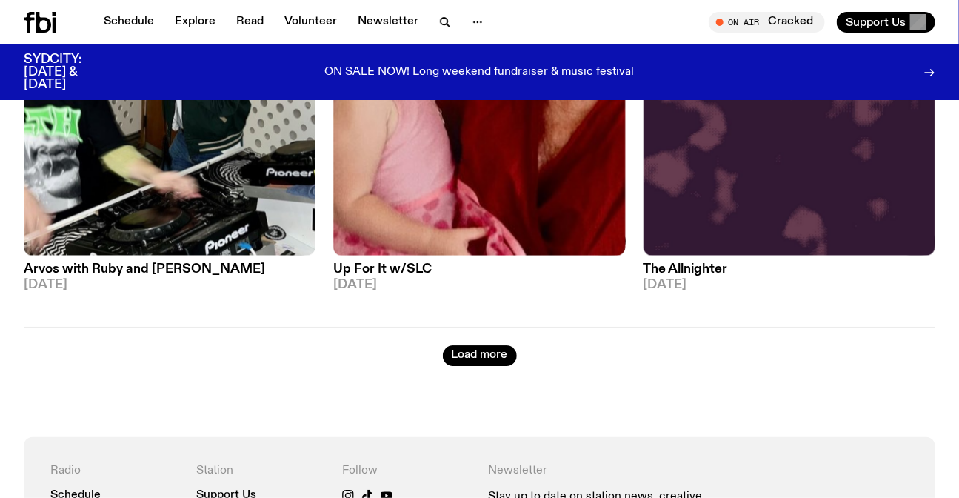
click at [473, 345] on button "Load more" at bounding box center [480, 355] width 74 height 21
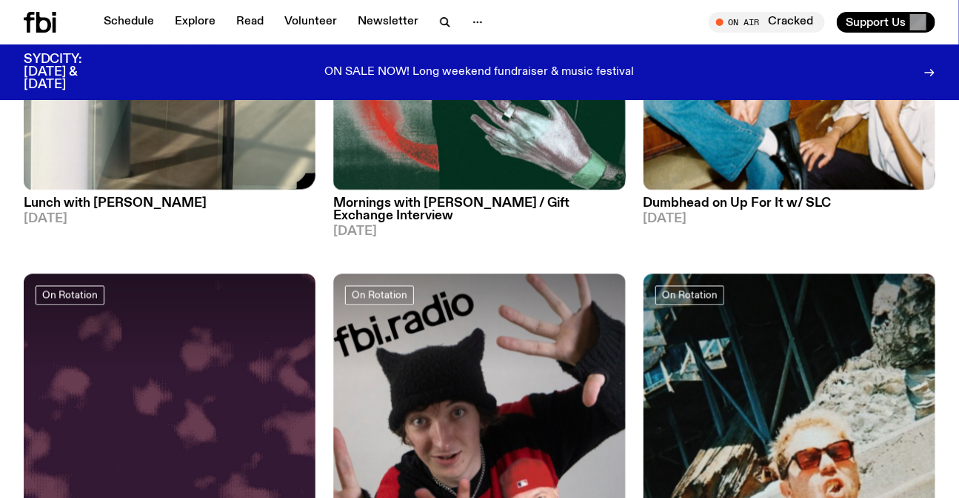
scroll to position [5318, 0]
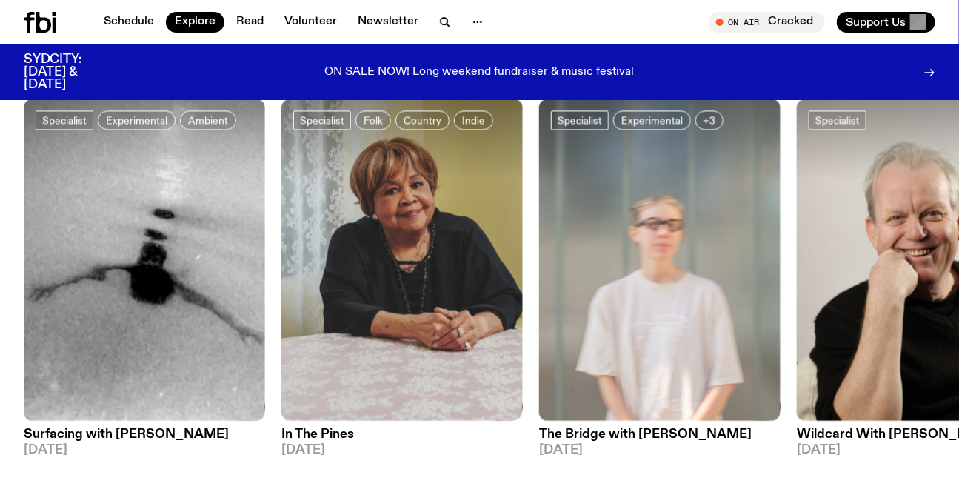
scroll to position [1203, 0]
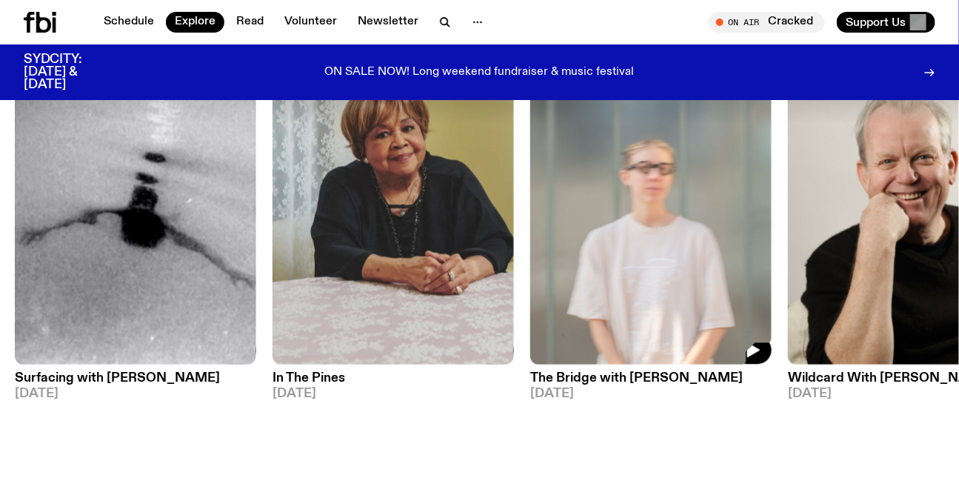
drag, startPoint x: 670, startPoint y: 266, endPoint x: 284, endPoint y: 275, distance: 386.8
click at [473, 275] on img at bounding box center [651, 203] width 242 height 322
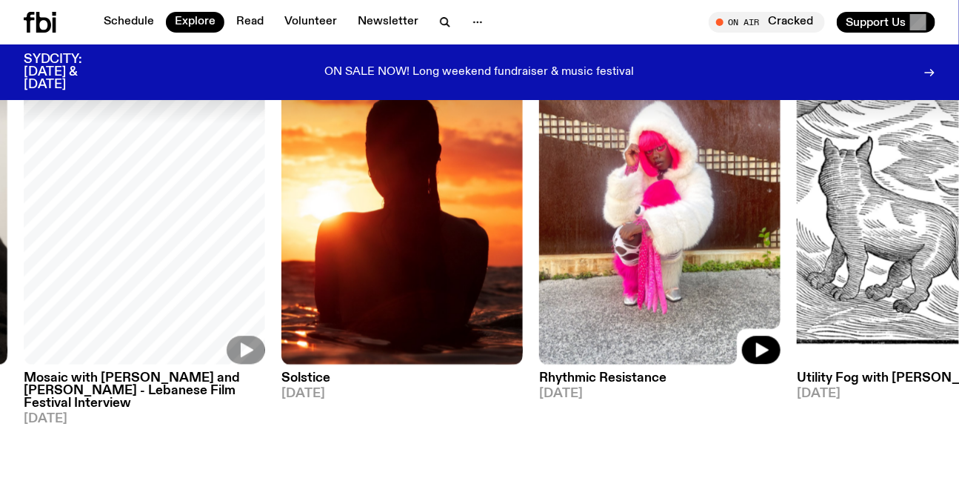
drag, startPoint x: 585, startPoint y: 216, endPoint x: 204, endPoint y: 221, distance: 380.8
click at [473, 224] on img at bounding box center [660, 203] width 242 height 322
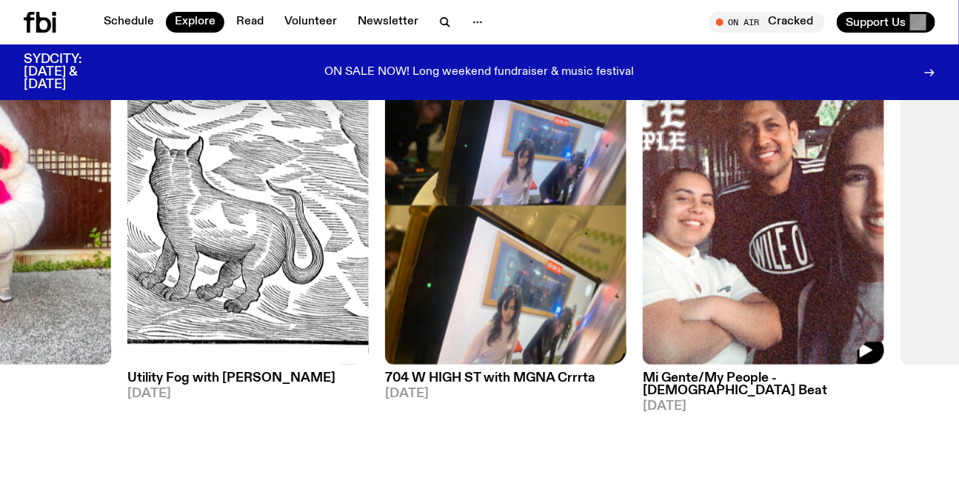
drag, startPoint x: 662, startPoint y: 203, endPoint x: 459, endPoint y: 210, distance: 203.9
click at [473, 210] on img at bounding box center [764, 203] width 242 height 322
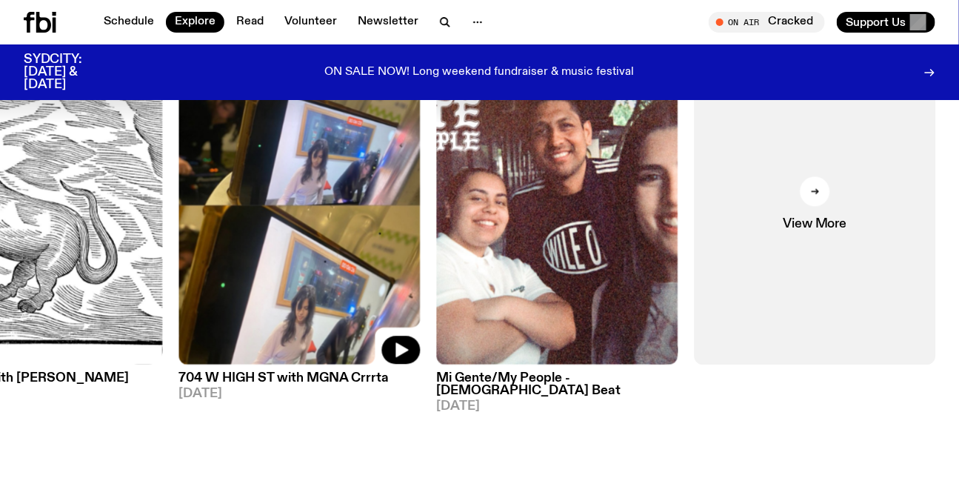
click at [421, 206] on img at bounding box center [300, 203] width 242 height 322
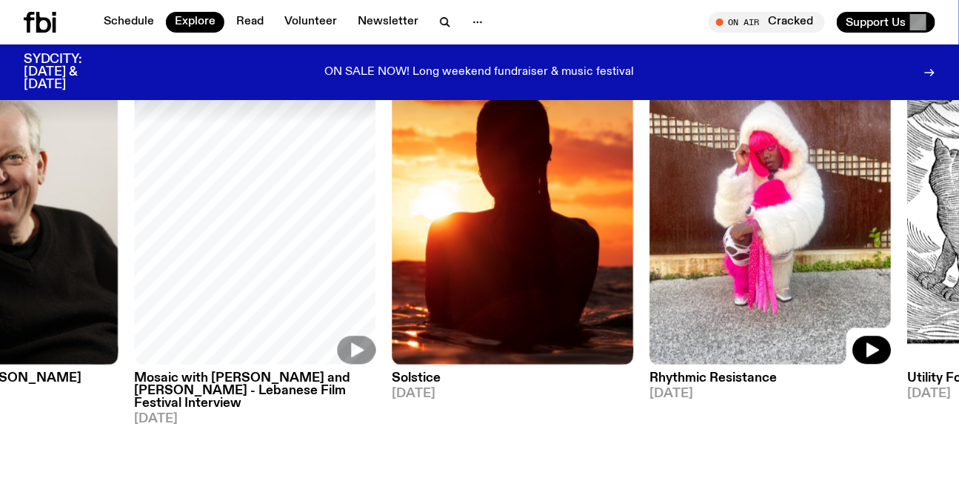
drag, startPoint x: 453, startPoint y: 203, endPoint x: 0, endPoint y: 218, distance: 452.9
click at [21, 218] on div "DJ Mixes DJ Mix Sunset with Bare Necessities 02.09.25 DJ Mix Sunset with Simon …" at bounding box center [479, 293] width 959 height 2735
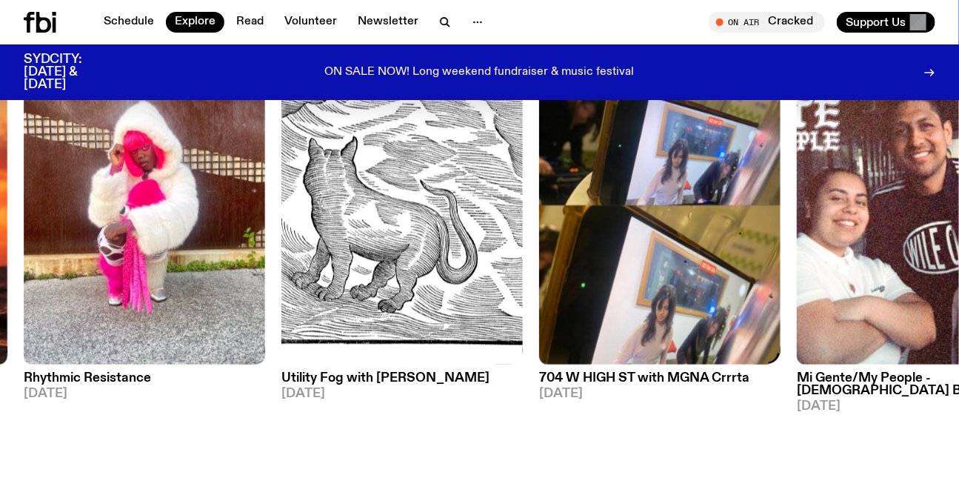
click at [473, 224] on div "Specialist Experimental Ambient Surfacing with Aeddan Cox 02.09.25 Specialist F…" at bounding box center [480, 233] width 912 height 383
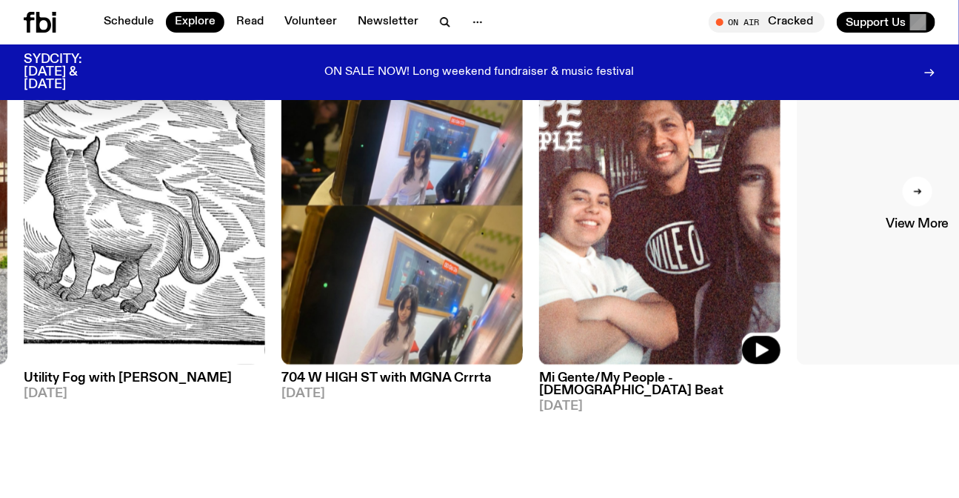
click at [473, 250] on link "View More" at bounding box center [918, 203] width 242 height 322
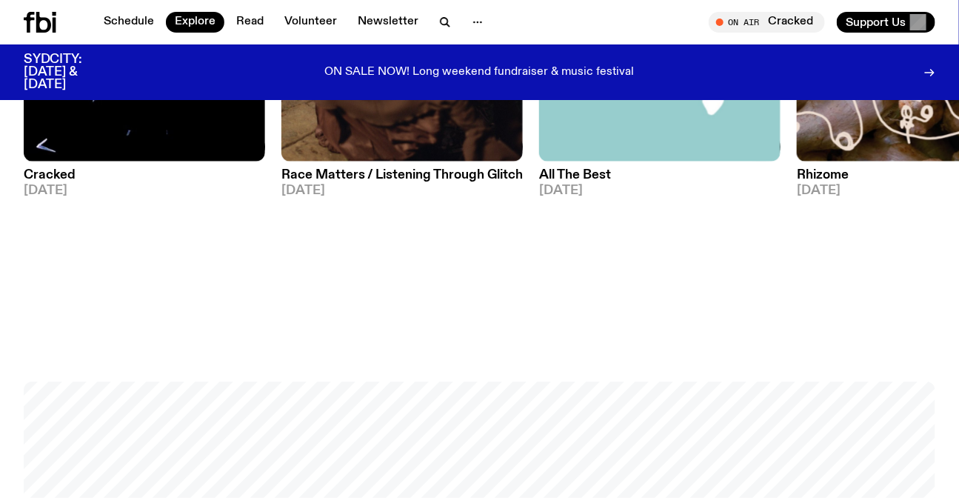
scroll to position [1830, 0]
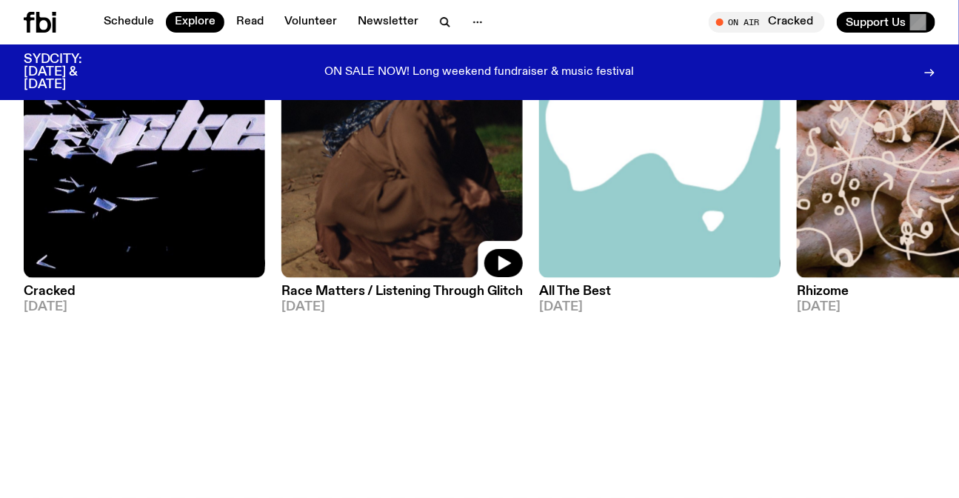
drag, startPoint x: 710, startPoint y: 192, endPoint x: 213, endPoint y: 206, distance: 497.3
click at [473, 207] on img at bounding box center [660, 117] width 242 height 322
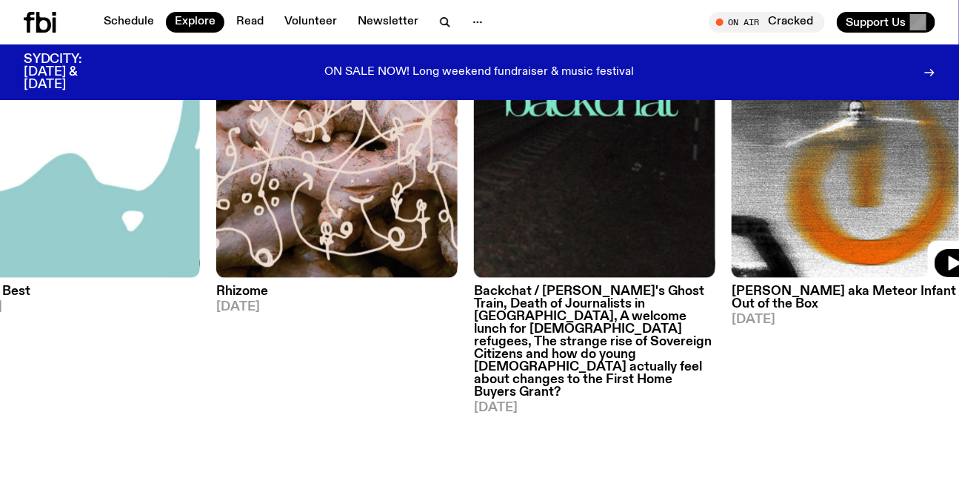
drag, startPoint x: 790, startPoint y: 167, endPoint x: 189, endPoint y: 166, distance: 601.6
click at [473, 169] on div at bounding box center [853, 117] width 242 height 322
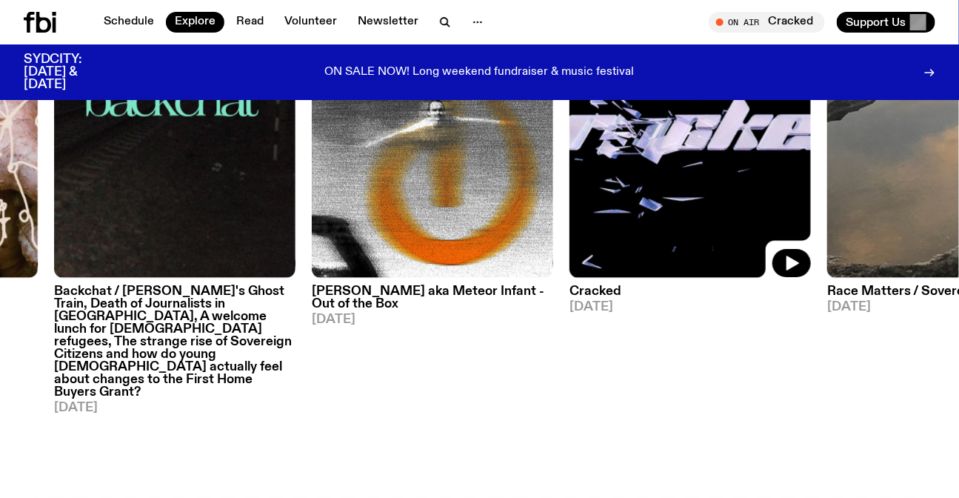
drag, startPoint x: 504, startPoint y: 179, endPoint x: 487, endPoint y: 191, distance: 20.6
click at [473, 191] on img at bounding box center [691, 117] width 242 height 322
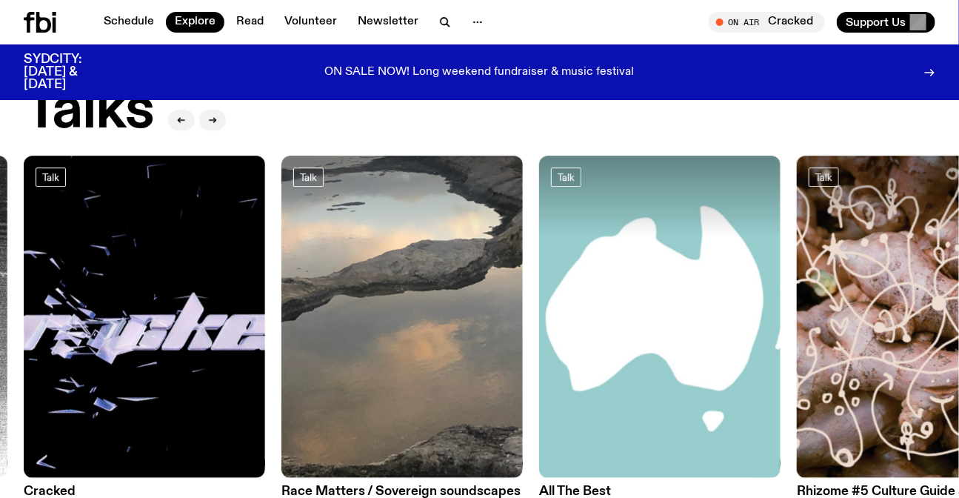
scroll to position [1628, 0]
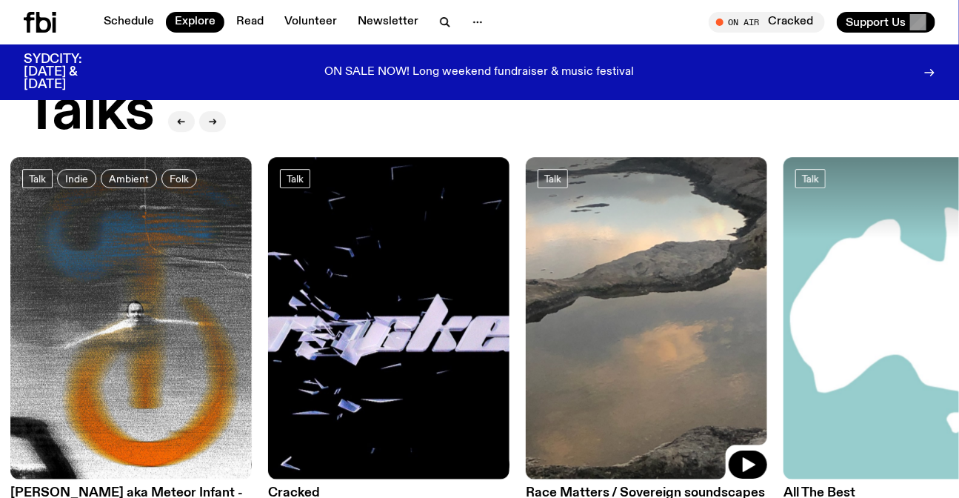
drag, startPoint x: 482, startPoint y: 264, endPoint x: 600, endPoint y: 262, distance: 118.6
click at [473, 262] on img at bounding box center [647, 318] width 242 height 322
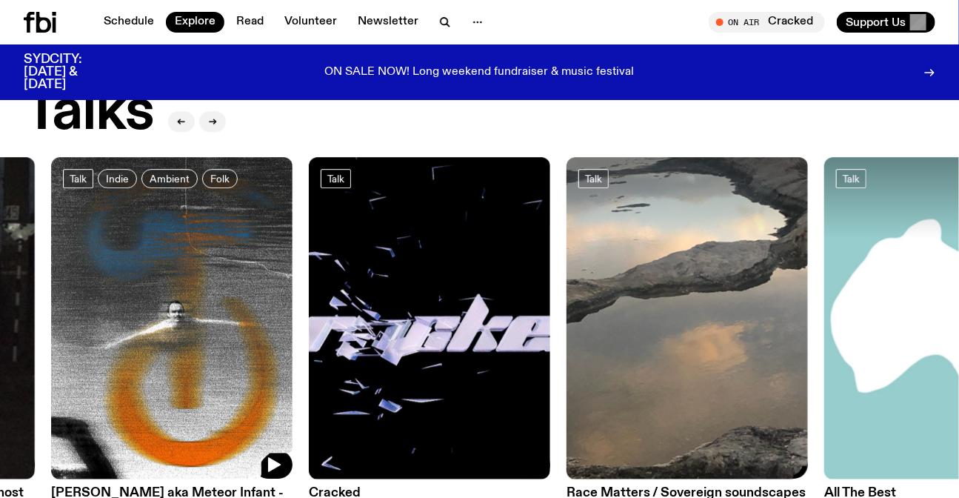
drag, startPoint x: 227, startPoint y: 244, endPoint x: 788, endPoint y: 257, distance: 560.2
click at [293, 259] on img at bounding box center [172, 318] width 242 height 322
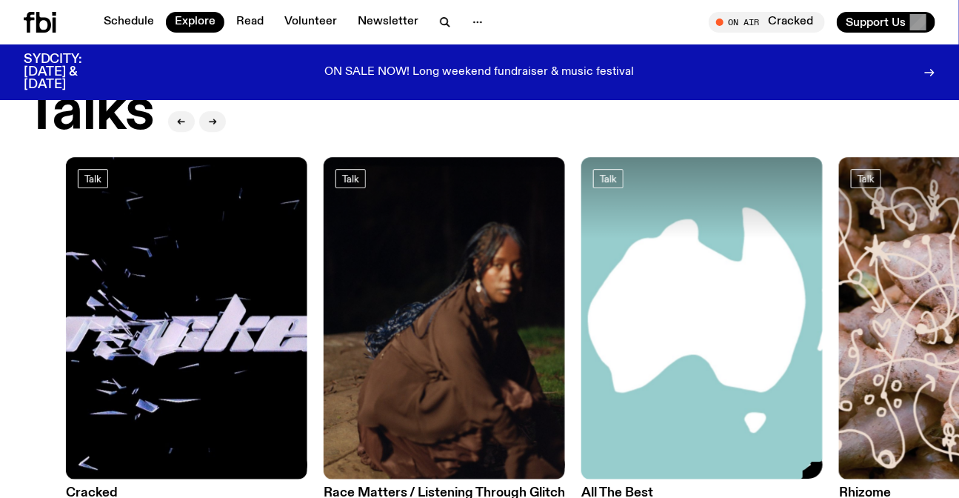
drag, startPoint x: 731, startPoint y: 259, endPoint x: 919, endPoint y: 260, distance: 187.4
click at [473, 259] on img at bounding box center [703, 318] width 242 height 322
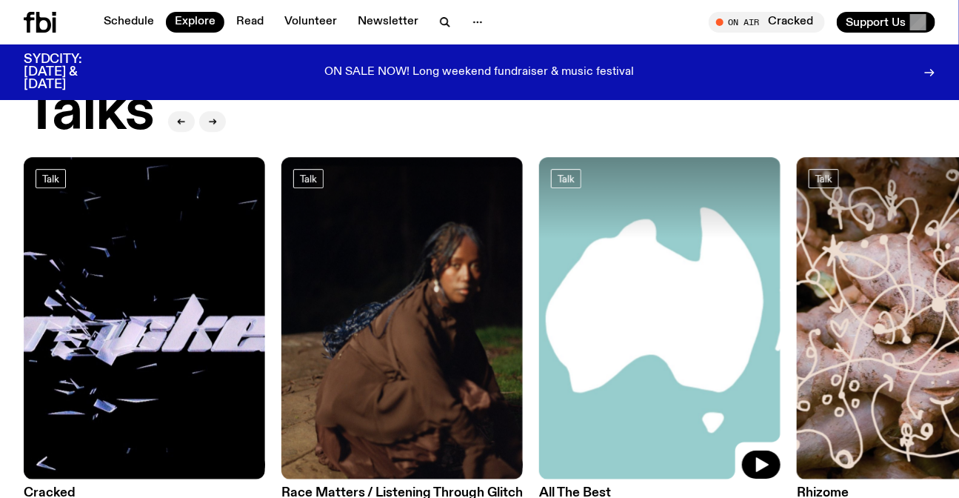
drag, startPoint x: 770, startPoint y: 347, endPoint x: 104, endPoint y: 325, distance: 667.1
click at [473, 330] on img at bounding box center [660, 318] width 242 height 322
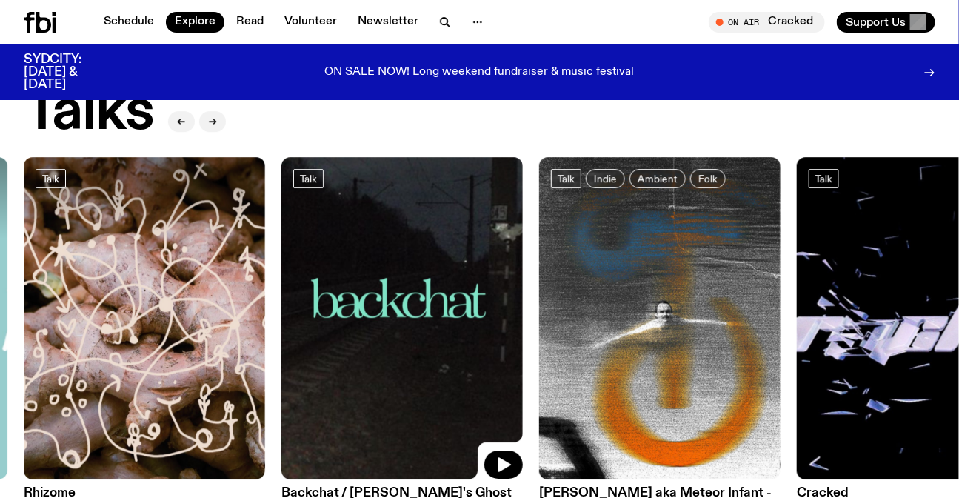
scroll to position [1763, 0]
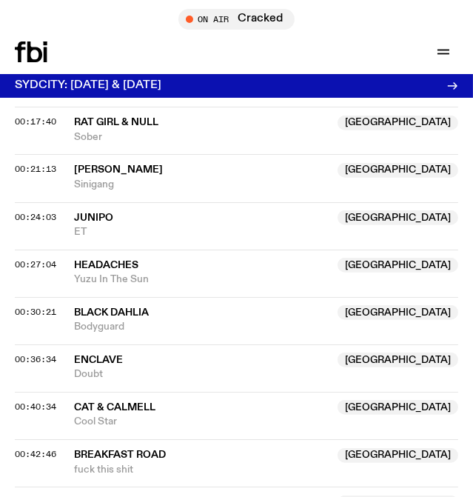
scroll to position [1309, 0]
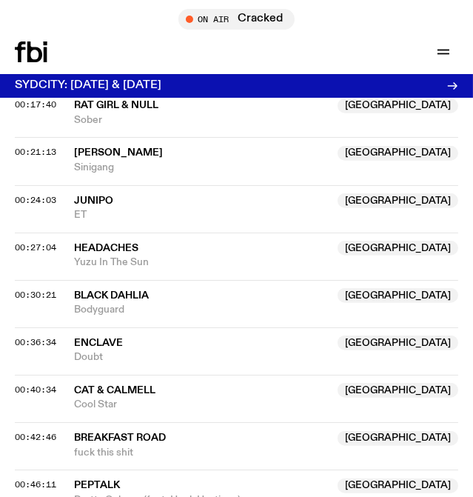
click at [194, 175] on span "Sinigang" at bounding box center [266, 168] width 384 height 14
click at [117, 208] on span "Junipo" at bounding box center [201, 201] width 255 height 14
drag, startPoint x: 178, startPoint y: 314, endPoint x: 427, endPoint y: 169, distance: 288.2
click at [179, 303] on span "Black Dahlia" at bounding box center [201, 296] width 255 height 14
click at [170, 256] on span "Headaches" at bounding box center [201, 249] width 255 height 14
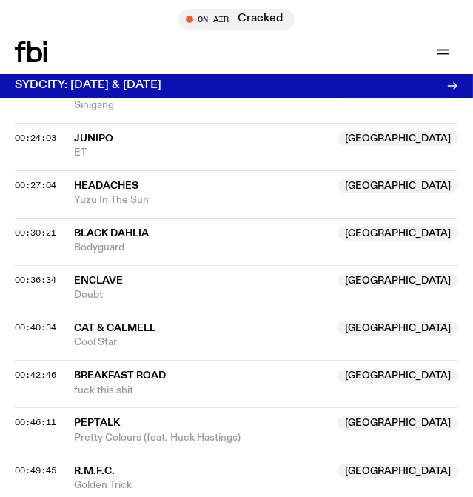
scroll to position [1444, 0]
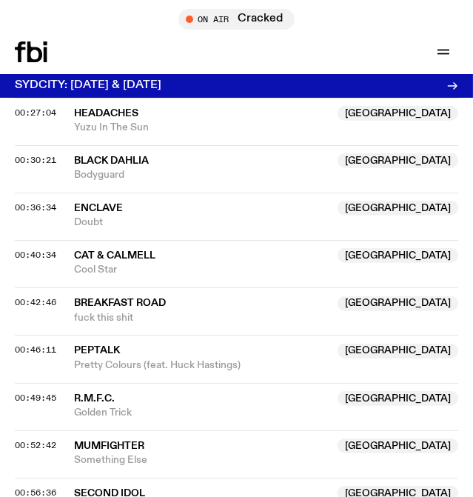
click at [162, 216] on span "Enclave" at bounding box center [201, 209] width 255 height 14
click at [206, 371] on span "Pretty Colours (feat. Huck Hastings)" at bounding box center [266, 366] width 384 height 14
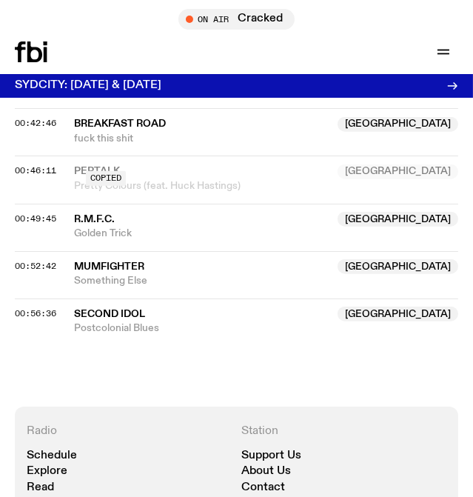
scroll to position [1645, 0]
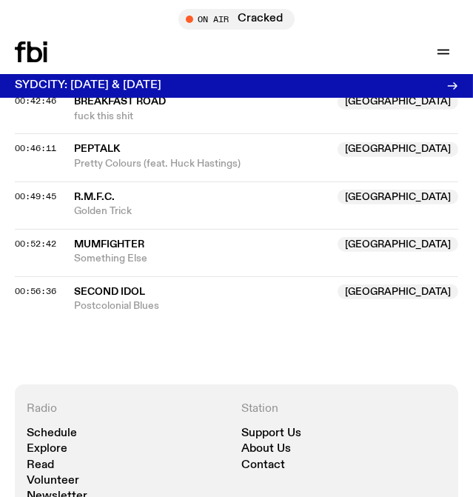
click at [131, 266] on span "Something Else" at bounding box center [266, 259] width 384 height 14
click at [276, 311] on span "Postcolonial Blues" at bounding box center [266, 306] width 384 height 14
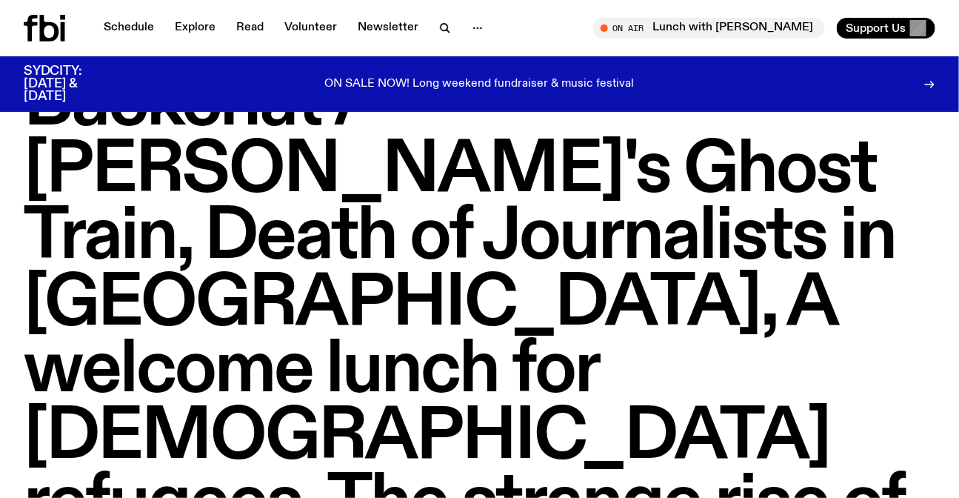
scroll to position [130, 0]
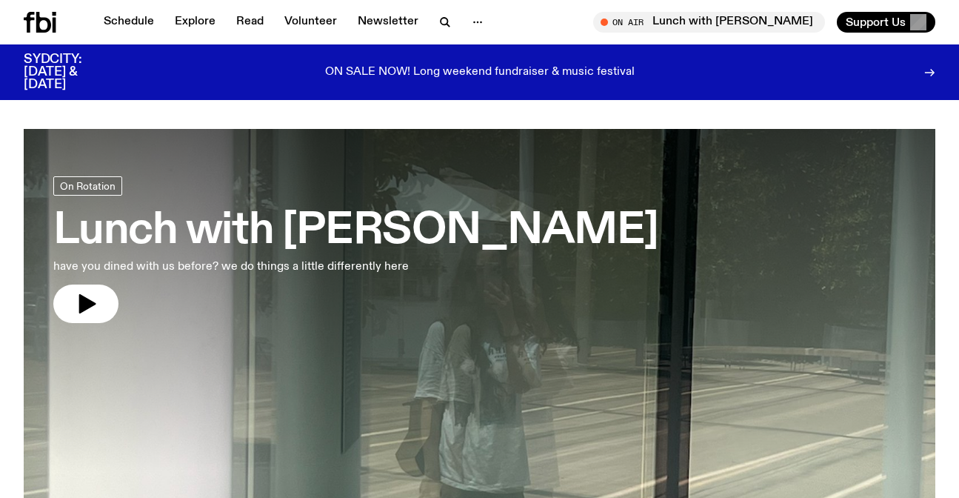
scroll to position [662, 0]
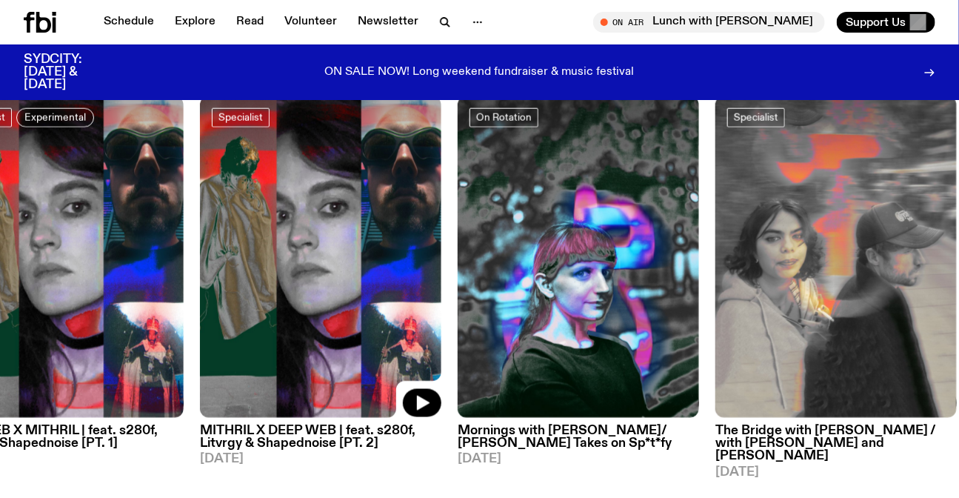
drag, startPoint x: 367, startPoint y: 237, endPoint x: 283, endPoint y: 237, distance: 83.7
click at [268, 239] on img at bounding box center [321, 257] width 242 height 322
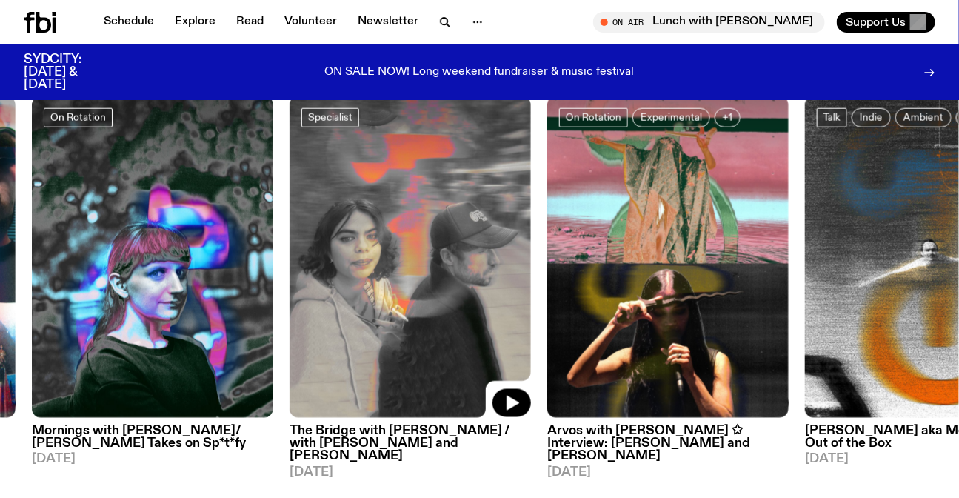
drag, startPoint x: 733, startPoint y: 223, endPoint x: 257, endPoint y: 244, distance: 476.8
click at [304, 244] on img at bounding box center [411, 257] width 242 height 322
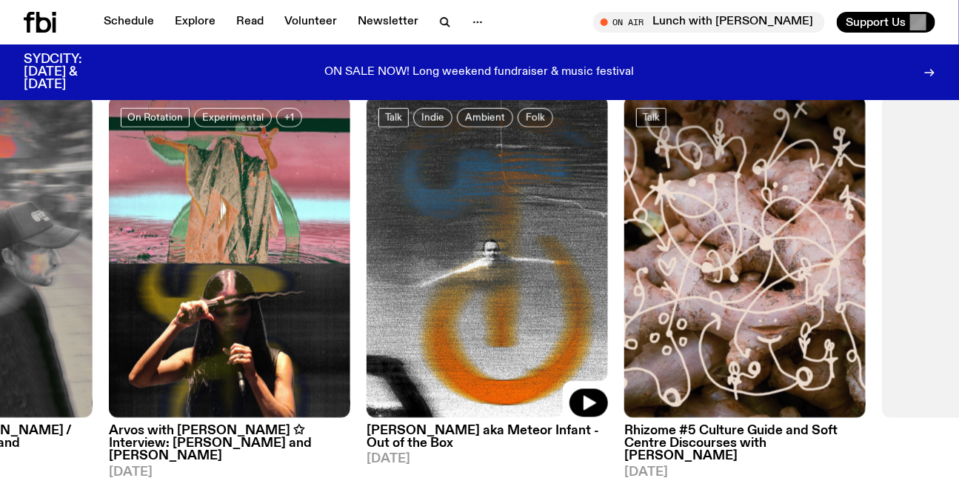
click at [608, 252] on img at bounding box center [488, 257] width 242 height 322
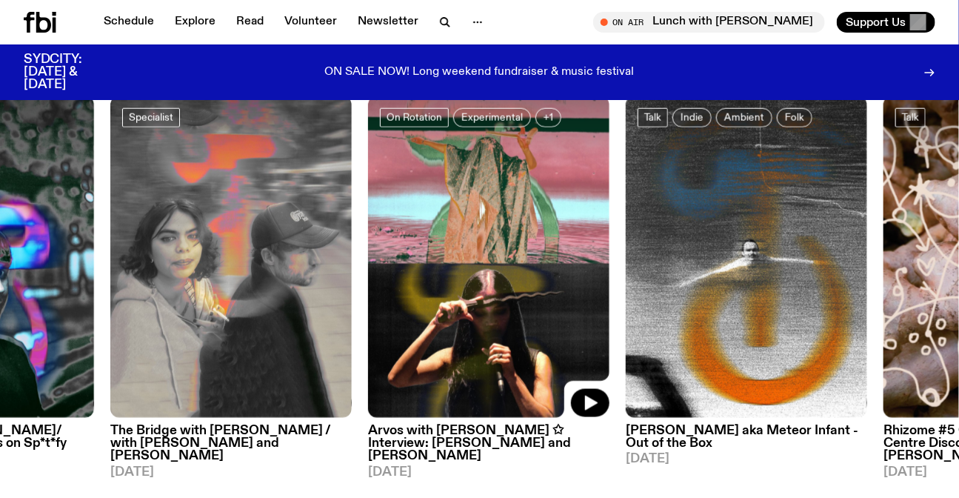
drag, startPoint x: 354, startPoint y: 336, endPoint x: 703, endPoint y: 336, distance: 348.9
click at [610, 336] on img at bounding box center [489, 257] width 242 height 322
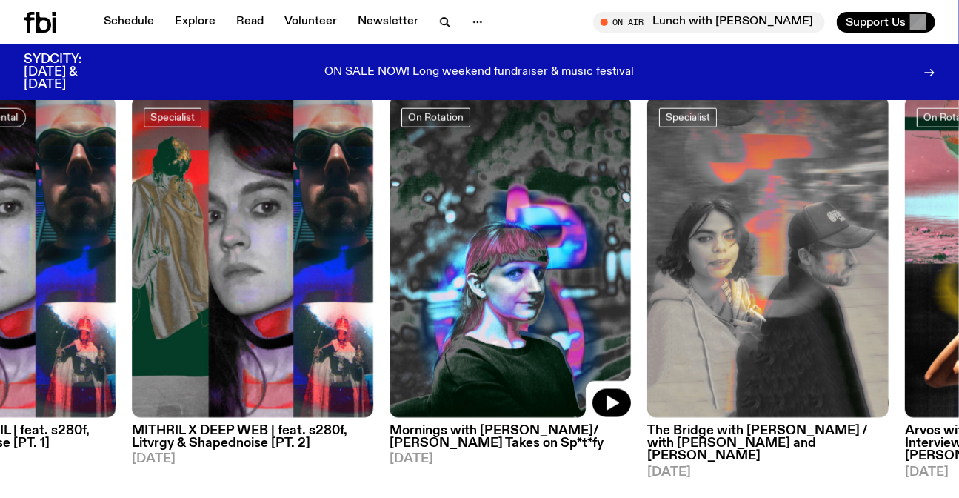
drag, startPoint x: 343, startPoint y: 303, endPoint x: 103, endPoint y: 327, distance: 241.3
click at [390, 327] on img at bounding box center [511, 257] width 242 height 322
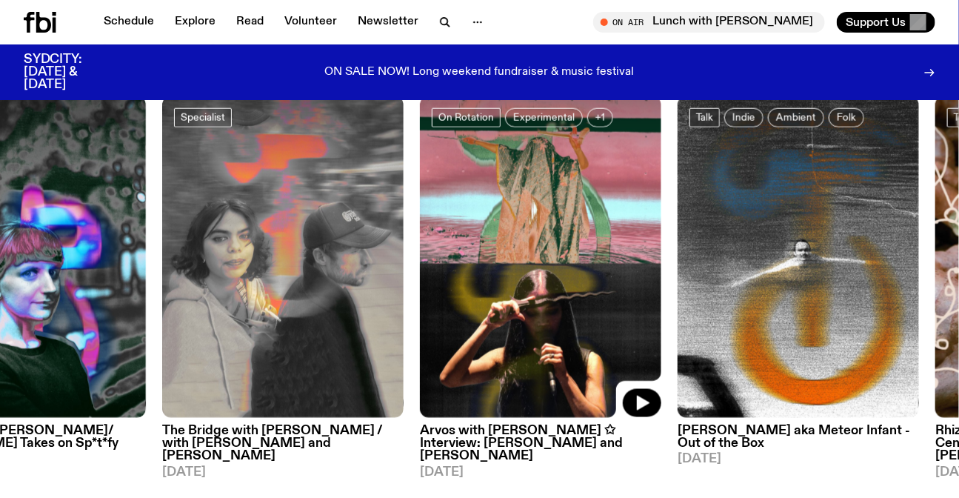
drag, startPoint x: 666, startPoint y: 300, endPoint x: 362, endPoint y: 302, distance: 303.8
click at [420, 302] on img at bounding box center [541, 257] width 242 height 322
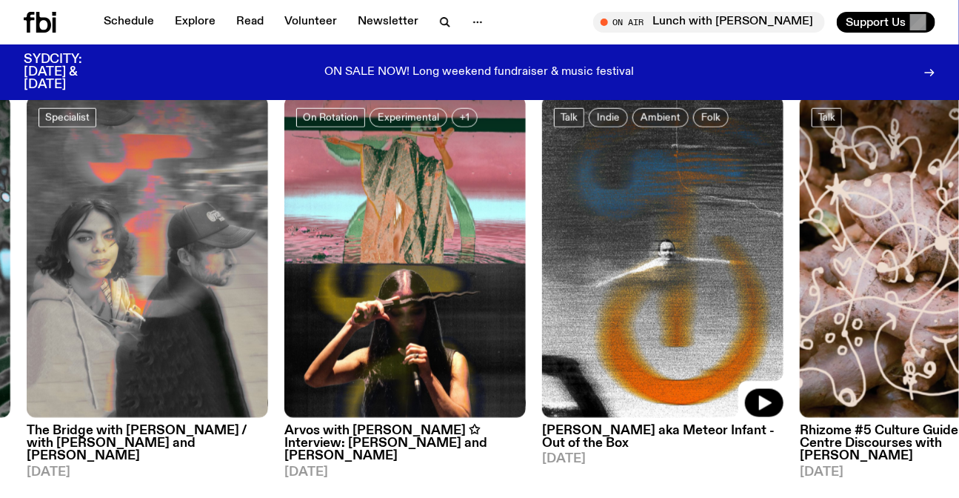
drag, startPoint x: 351, startPoint y: 253, endPoint x: 601, endPoint y: 252, distance: 249.7
click at [601, 252] on img at bounding box center [663, 257] width 242 height 322
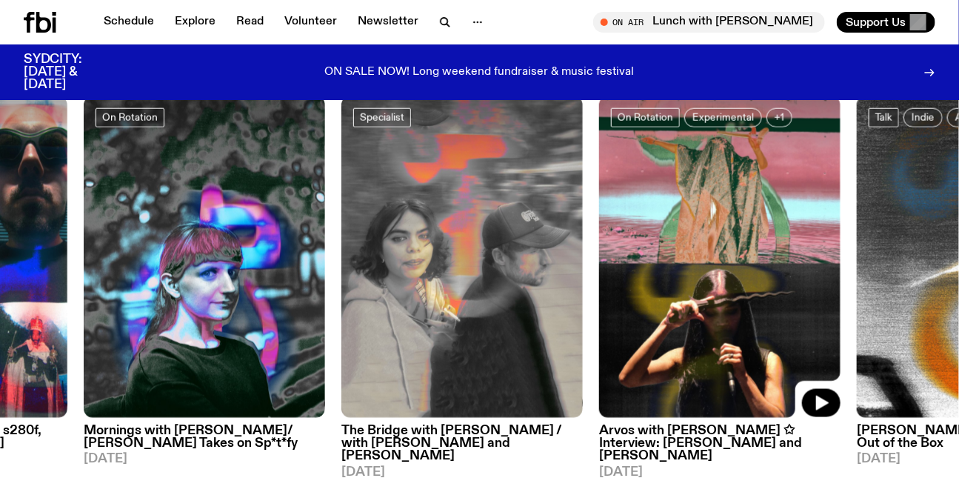
drag, startPoint x: 656, startPoint y: 259, endPoint x: 744, endPoint y: 262, distance: 88.2
click at [838, 256] on img at bounding box center [720, 257] width 242 height 322
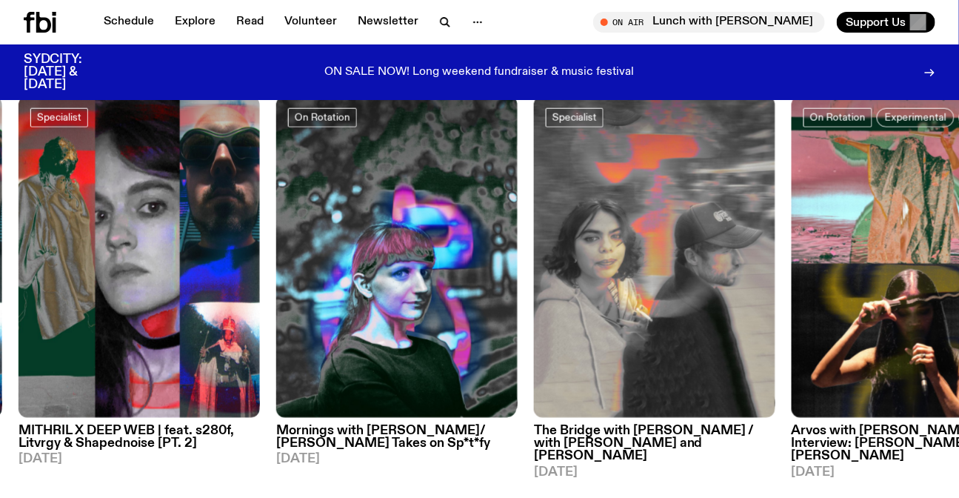
click at [518, 262] on img at bounding box center [397, 257] width 242 height 322
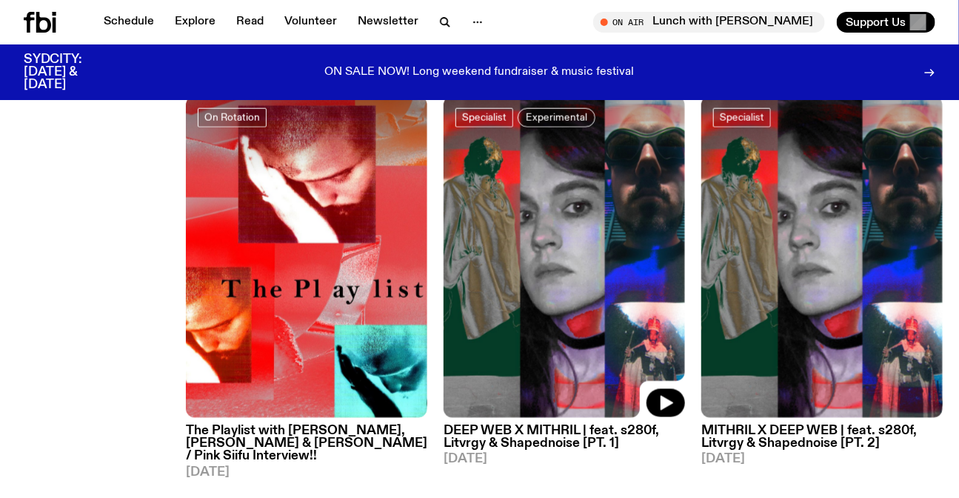
drag, startPoint x: 400, startPoint y: 214, endPoint x: 636, endPoint y: 210, distance: 236.4
click at [633, 213] on img at bounding box center [565, 257] width 242 height 322
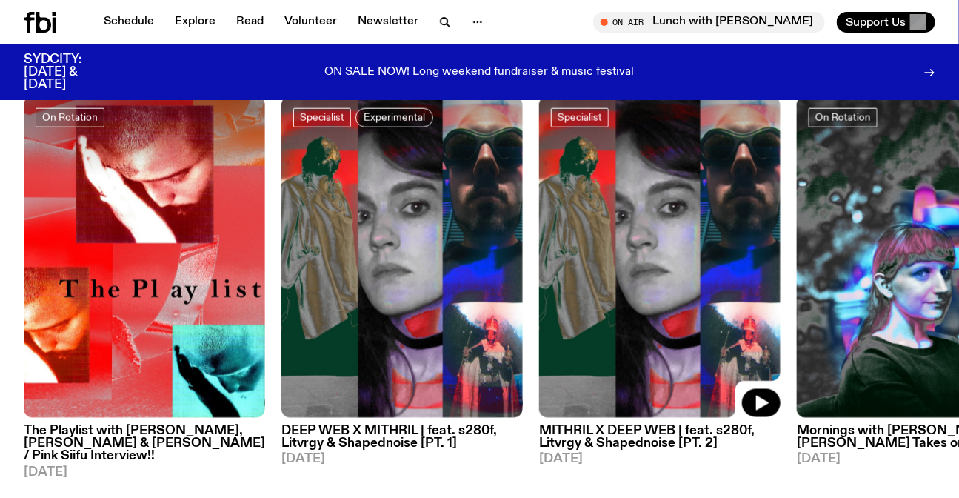
drag, startPoint x: 547, startPoint y: 274, endPoint x: 367, endPoint y: 275, distance: 179.3
click at [433, 276] on div "On Rotation The Playlist with Jim, Benny & Mateo / Pink Siifu Interview!! 29.08…" at bounding box center [480, 287] width 912 height 383
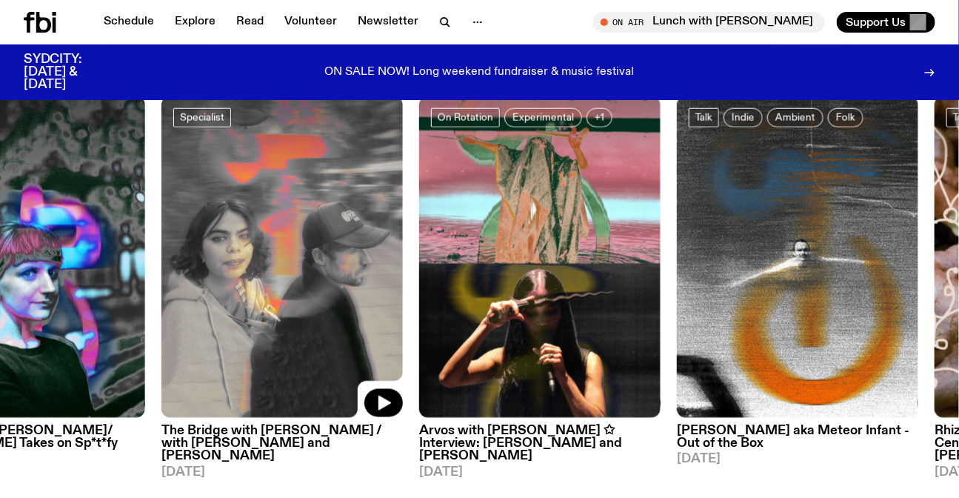
drag, startPoint x: 710, startPoint y: 267, endPoint x: 195, endPoint y: 269, distance: 515.6
click at [244, 269] on img at bounding box center [283, 257] width 242 height 322
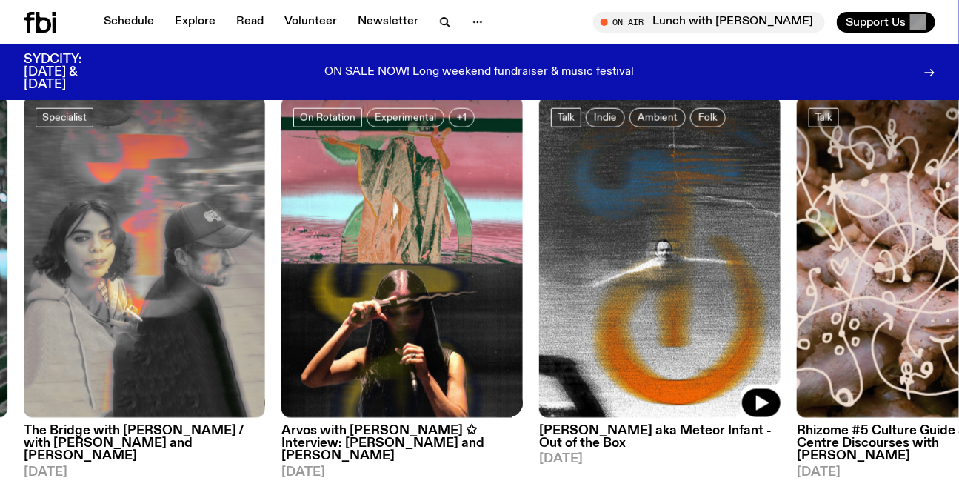
drag, startPoint x: 603, startPoint y: 252, endPoint x: 504, endPoint y: 248, distance: 99.3
click at [545, 252] on img at bounding box center [660, 257] width 242 height 322
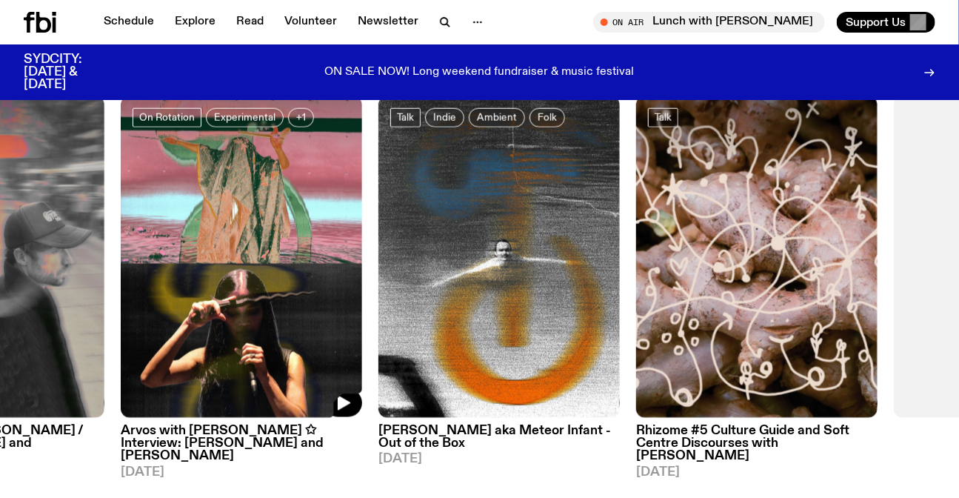
drag, startPoint x: 250, startPoint y: 287, endPoint x: 633, endPoint y: 329, distance: 385.3
click at [362, 329] on img at bounding box center [242, 257] width 242 height 322
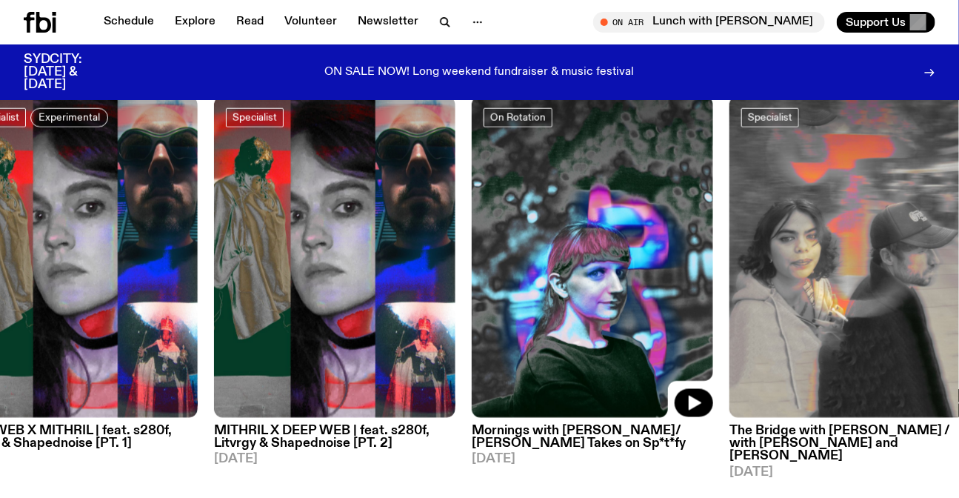
drag, startPoint x: 151, startPoint y: 316, endPoint x: 802, endPoint y: 325, distance: 651.3
click at [713, 328] on img at bounding box center [593, 257] width 242 height 322
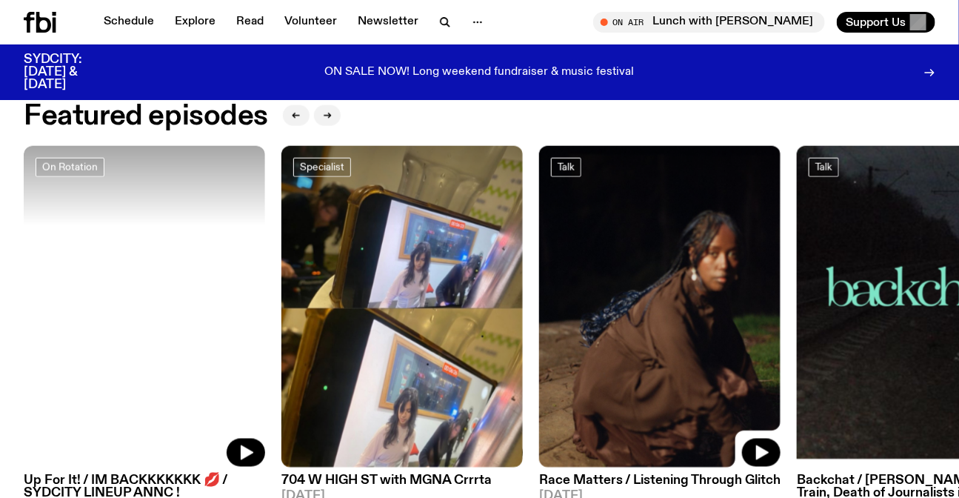
scroll to position [596, 0]
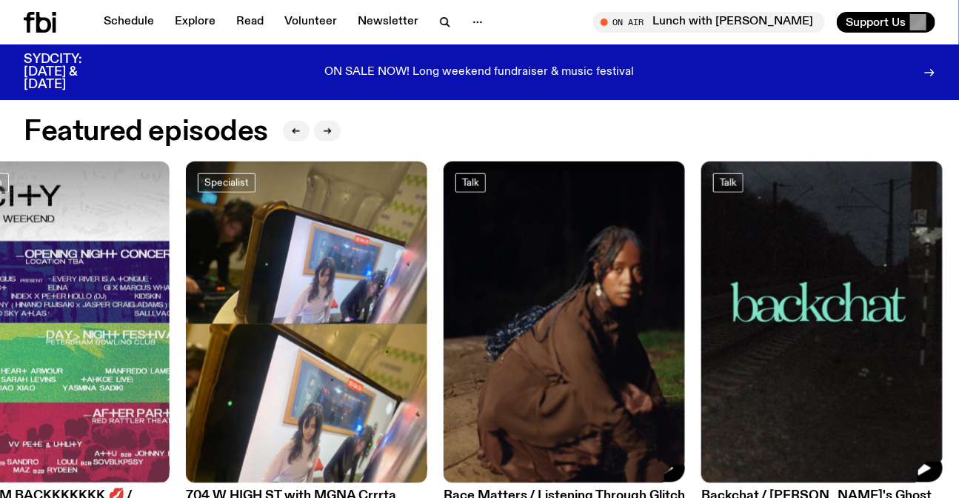
drag, startPoint x: 719, startPoint y: 267, endPoint x: 228, endPoint y: 284, distance: 491.5
click at [324, 288] on div "On Rotation Up For It! / IM BACKKKKKKK 💋 / SYDCITY LINEUP ANNC ! [DATE] Special…" at bounding box center [480, 391] width 912 height 459
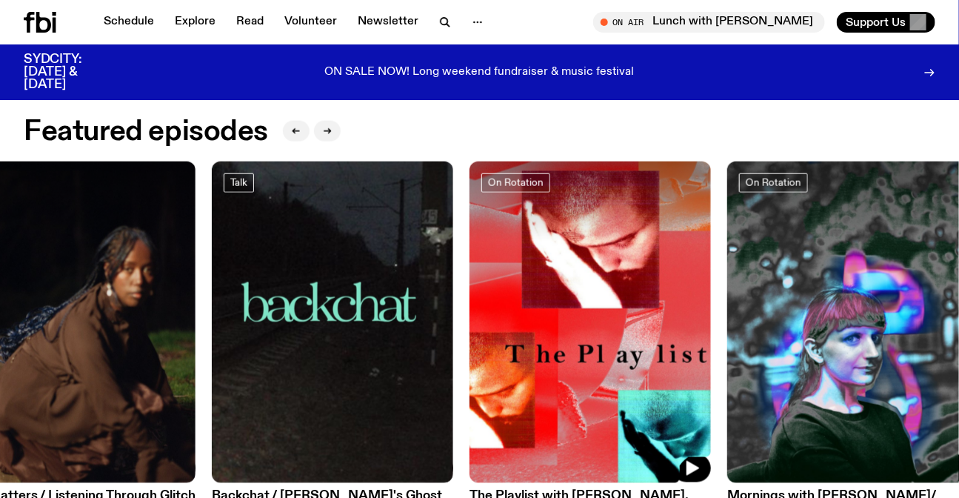
drag, startPoint x: 625, startPoint y: 304, endPoint x: 0, endPoint y: 304, distance: 625.3
click at [165, 313] on div "On Rotation Up For It! / IM BACKKKKKKK 💋 / SYDCITY LINEUP ANNC ! [DATE] Special…" at bounding box center [480, 391] width 912 height 459
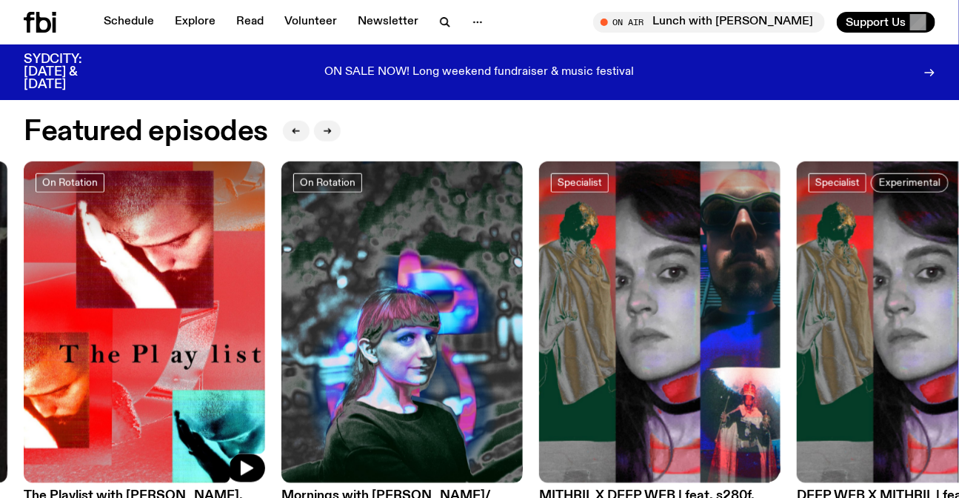
click at [232, 327] on div "On Rotation Up For It! / IM BACKKKKKKK 💋 / SYDCITY LINEUP ANNC ! [DATE] Special…" at bounding box center [480, 391] width 912 height 459
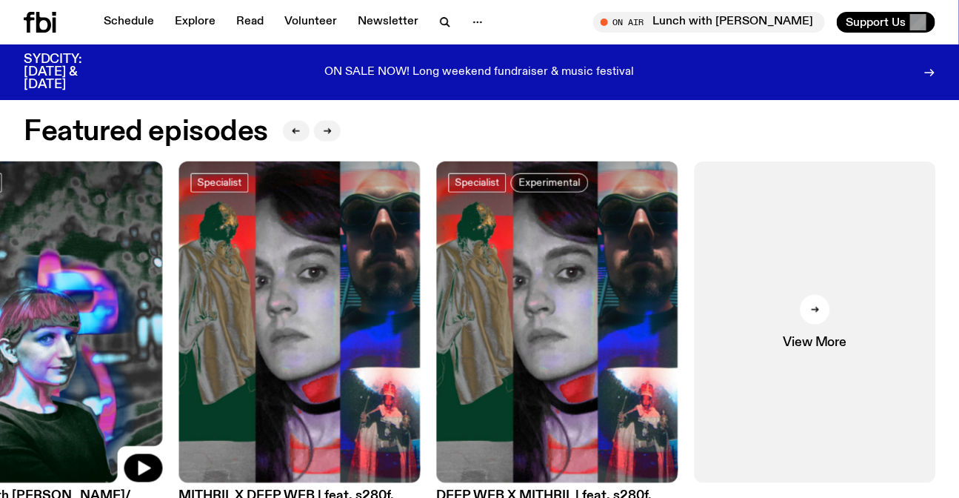
drag, startPoint x: 200, startPoint y: 303, endPoint x: 633, endPoint y: 329, distance: 433.4
click at [622, 328] on div "On Rotation Up For It! / IM BACKKKKKKK 💋 / SYDCITY LINEUP ANNC ! [DATE] Special…" at bounding box center [480, 391] width 912 height 459
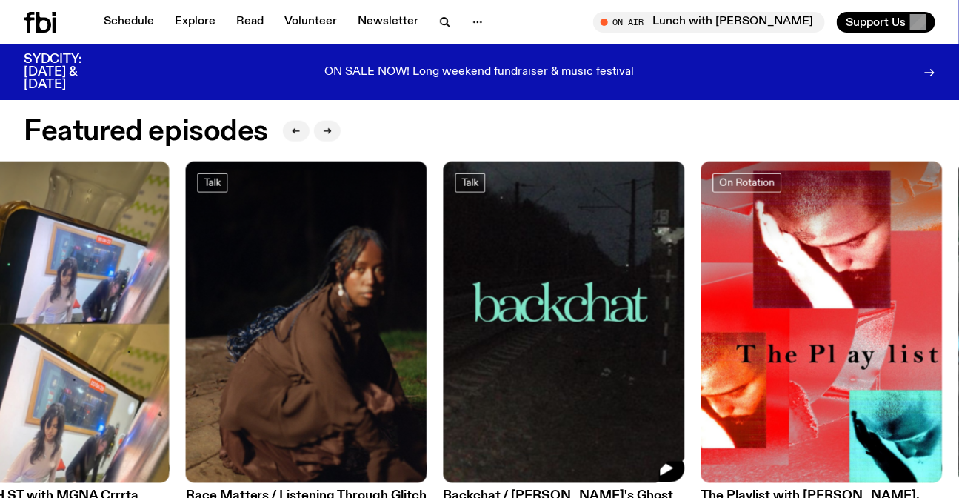
drag, startPoint x: 533, startPoint y: 332, endPoint x: 567, endPoint y: 337, distance: 34.5
click at [677, 338] on img at bounding box center [565, 323] width 242 height 322
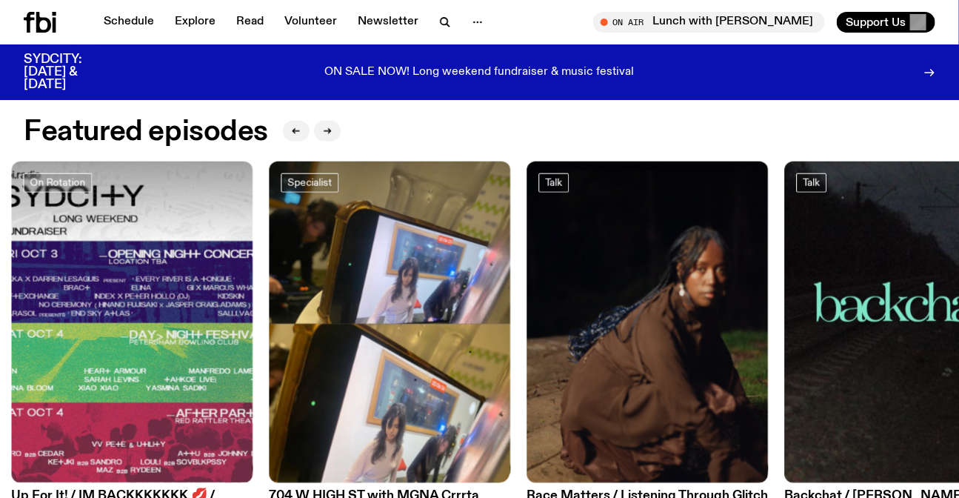
drag, startPoint x: 380, startPoint y: 325, endPoint x: 819, endPoint y: 322, distance: 438.6
click at [779, 323] on div "On Rotation Up For It! / IM BACKKKKKKK 💋 / SYDCITY LINEUP ANNC ! [DATE] Special…" at bounding box center [480, 391] width 912 height 459
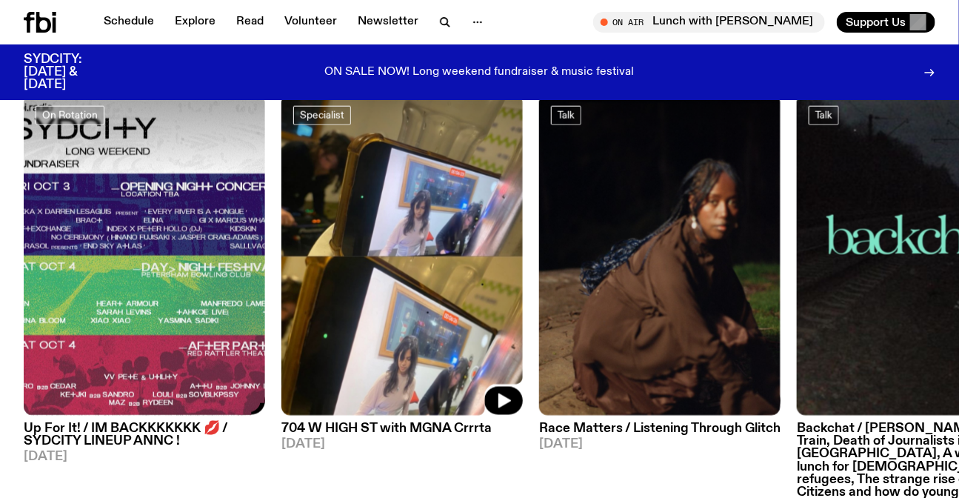
click at [147, 257] on img at bounding box center [145, 255] width 242 height 322
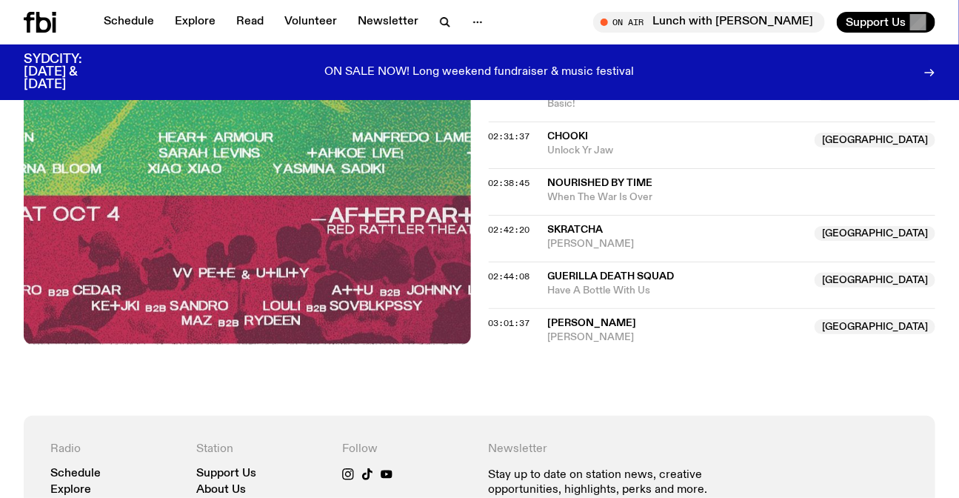
scroll to position [2154, 0]
